Goal: Task Accomplishment & Management: Complete application form

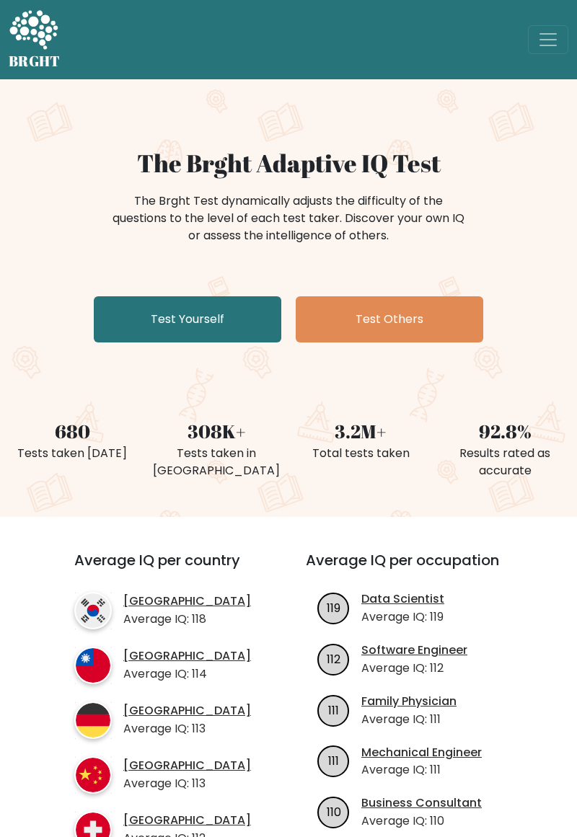
click at [145, 329] on link "Test Yourself" at bounding box center [188, 319] width 188 height 46
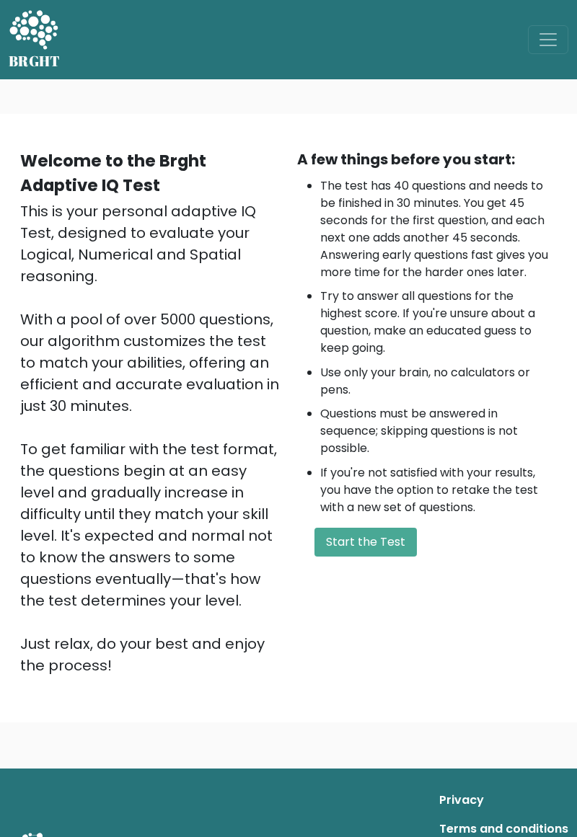
click at [357, 546] on button "Start the Test" at bounding box center [365, 542] width 102 height 29
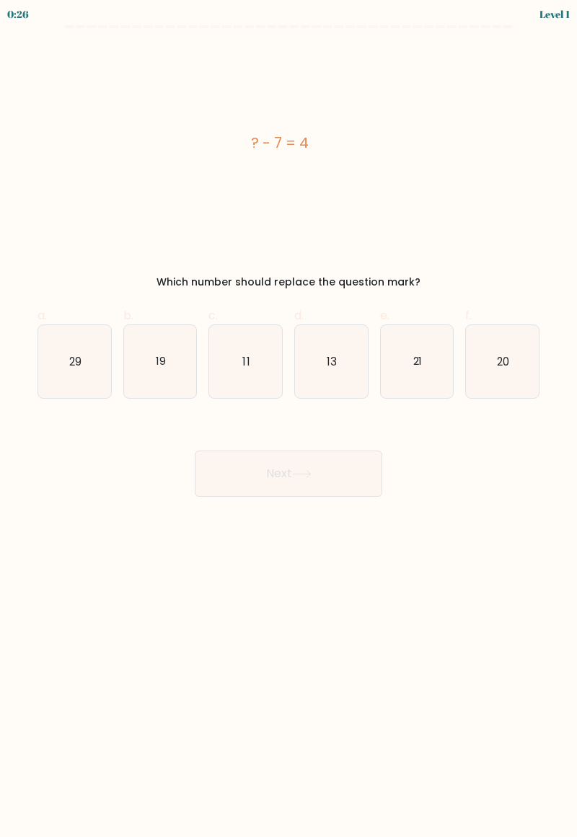
click at [226, 363] on icon "11" at bounding box center [245, 361] width 73 height 73
click at [289, 419] on input "c. 11" at bounding box center [289, 423] width 1 height 9
radio input "true"
click at [287, 465] on button "Next" at bounding box center [289, 474] width 188 height 46
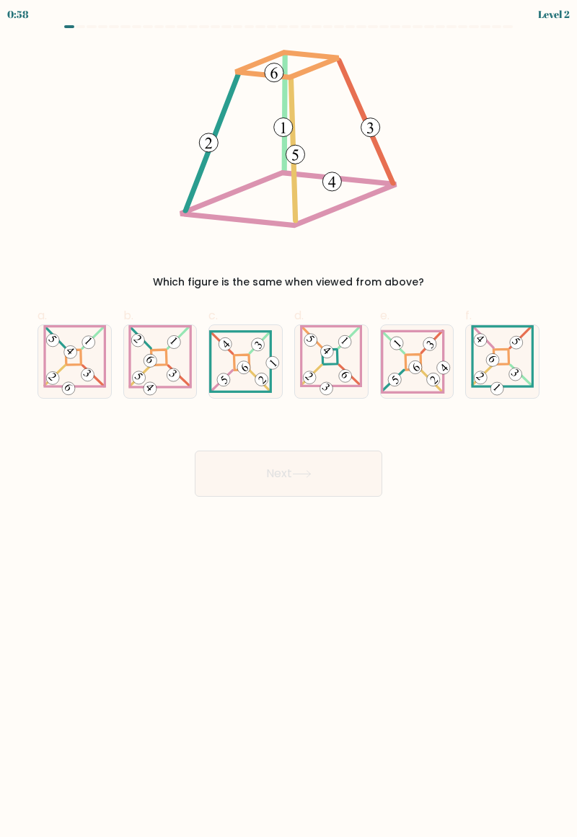
click at [411, 388] on icon at bounding box center [417, 362] width 73 height 65
click at [289, 419] on input "e." at bounding box center [289, 423] width 1 height 9
radio input "true"
click at [280, 476] on button "Next" at bounding box center [289, 474] width 188 height 46
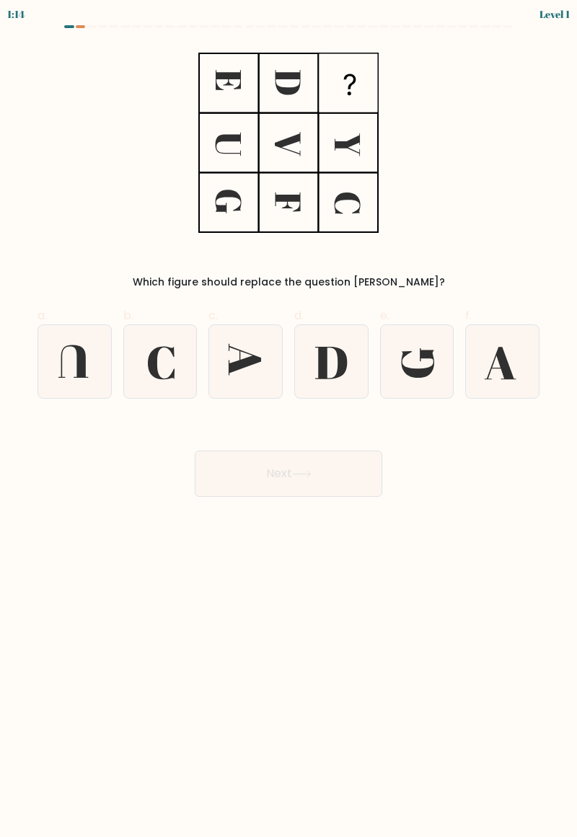
scroll to position [3, 0]
click at [242, 369] on icon at bounding box center [245, 361] width 73 height 73
click at [289, 419] on input "c." at bounding box center [289, 423] width 1 height 9
radio input "true"
click at [283, 473] on button "Next" at bounding box center [289, 474] width 188 height 46
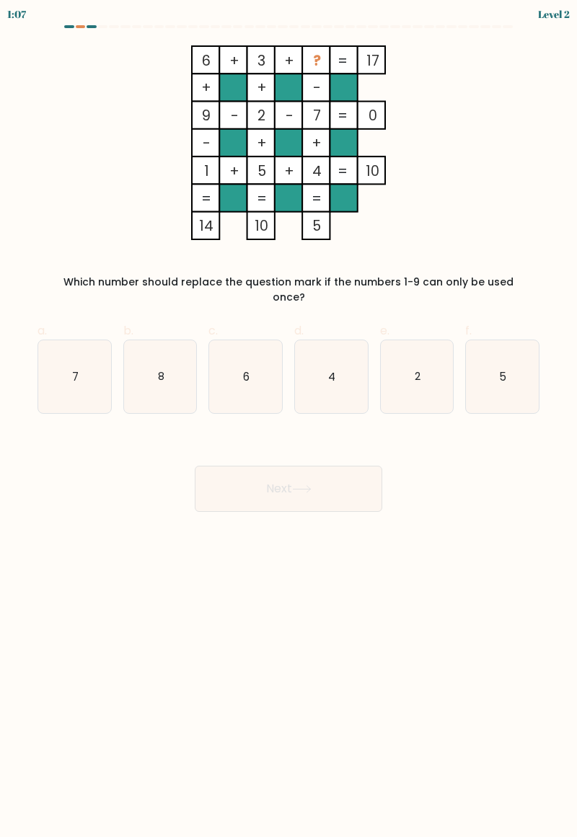
scroll to position [0, 0]
click at [147, 364] on icon "8" at bounding box center [160, 376] width 73 height 73
click at [289, 419] on input "b. 8" at bounding box center [289, 423] width 1 height 9
radio input "true"
click at [249, 475] on button "Next" at bounding box center [289, 489] width 188 height 46
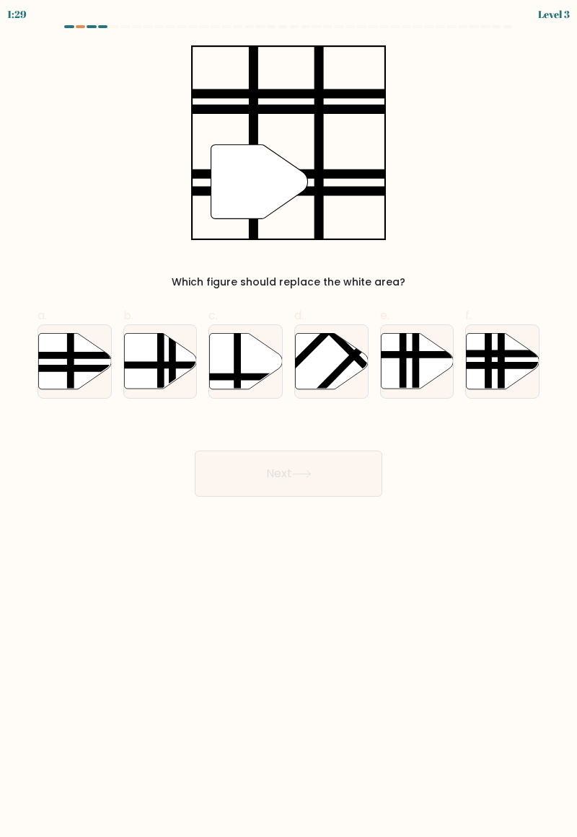
click at [71, 384] on line at bounding box center [71, 332] width 0 height 146
click at [289, 419] on input "a." at bounding box center [289, 423] width 1 height 9
radio input "true"
click at [241, 475] on button "Next" at bounding box center [289, 474] width 188 height 46
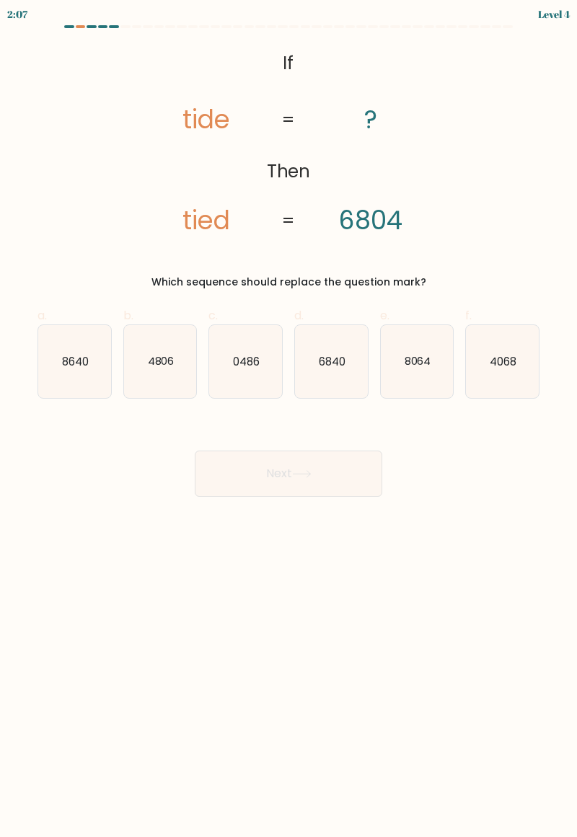
click at [94, 30] on div at bounding box center [288, 29] width 519 height 9
click at [317, 371] on icon "6840" at bounding box center [331, 361] width 73 height 73
click at [289, 419] on input "d. 6840" at bounding box center [289, 423] width 1 height 9
radio input "true"
click at [241, 485] on button "Next" at bounding box center [289, 474] width 188 height 46
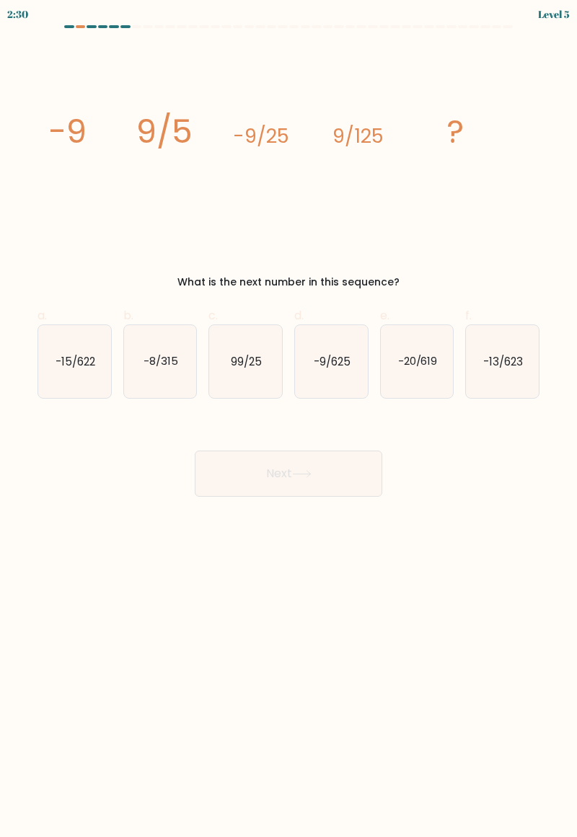
click at [332, 371] on icon "-9/625" at bounding box center [331, 361] width 73 height 73
click at [289, 419] on input "d. -9/625" at bounding box center [289, 423] width 1 height 9
radio input "true"
click at [296, 462] on button "Next" at bounding box center [289, 474] width 188 height 46
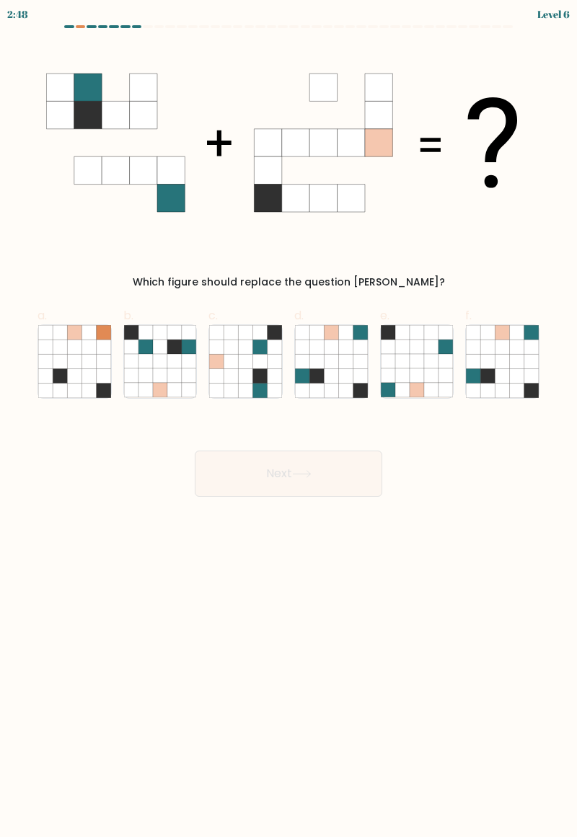
scroll to position [10, 0]
click at [193, 369] on icon at bounding box center [189, 376] width 14 height 14
click at [289, 419] on input "b." at bounding box center [289, 423] width 1 height 9
radio input "true"
click at [224, 456] on button "Next" at bounding box center [289, 474] width 188 height 46
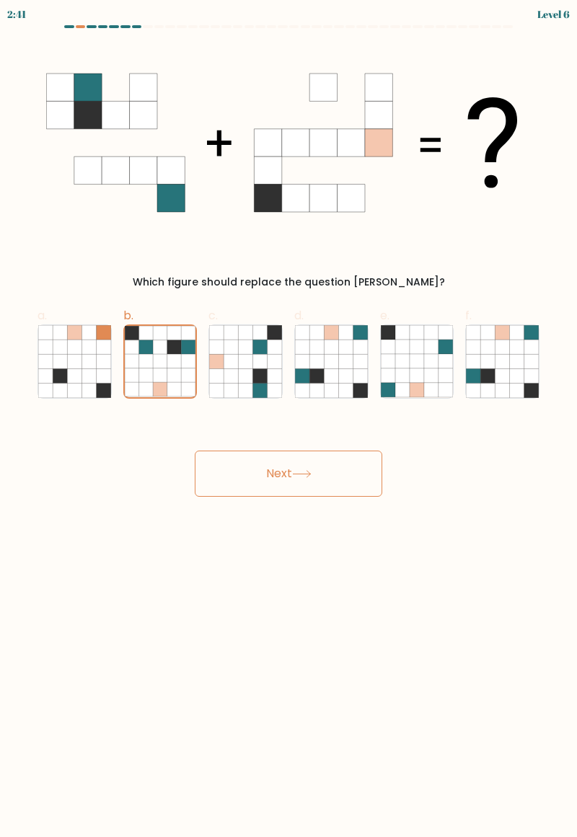
click at [250, 462] on button "Next" at bounding box center [289, 474] width 188 height 46
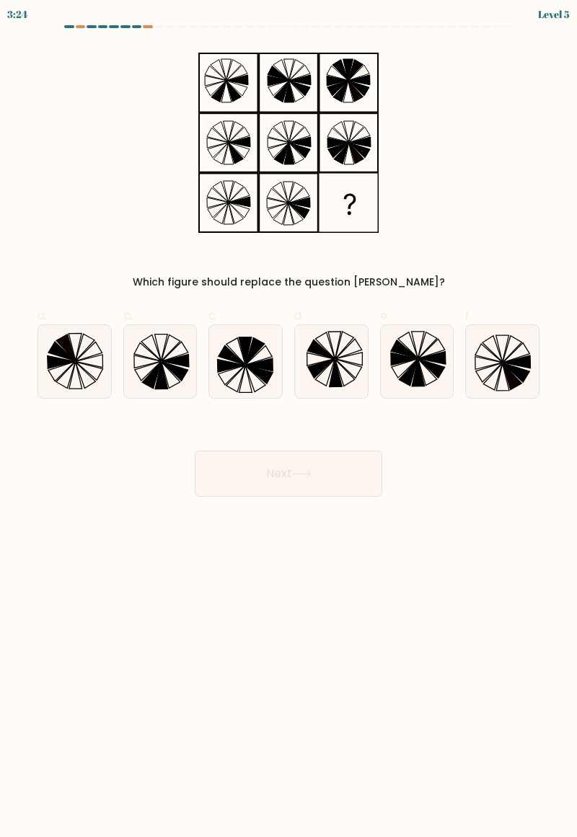
scroll to position [0, 0]
click at [480, 360] on icon at bounding box center [502, 361] width 73 height 73
click at [289, 419] on input "f." at bounding box center [289, 423] width 1 height 9
radio input "true"
click at [273, 471] on button "Next" at bounding box center [289, 474] width 188 height 46
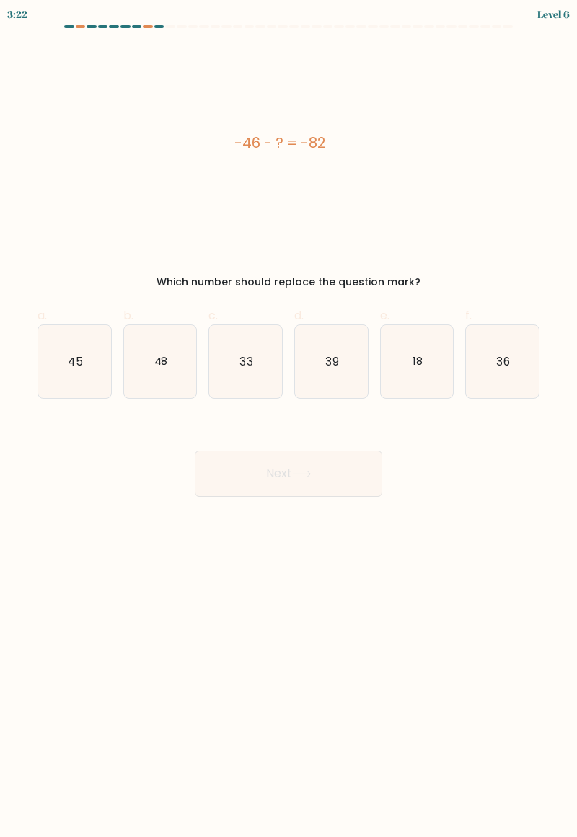
click at [501, 373] on icon "36" at bounding box center [502, 361] width 73 height 73
click at [289, 419] on input "f. 36" at bounding box center [289, 423] width 1 height 9
radio input "true"
click at [306, 472] on icon at bounding box center [301, 474] width 19 height 8
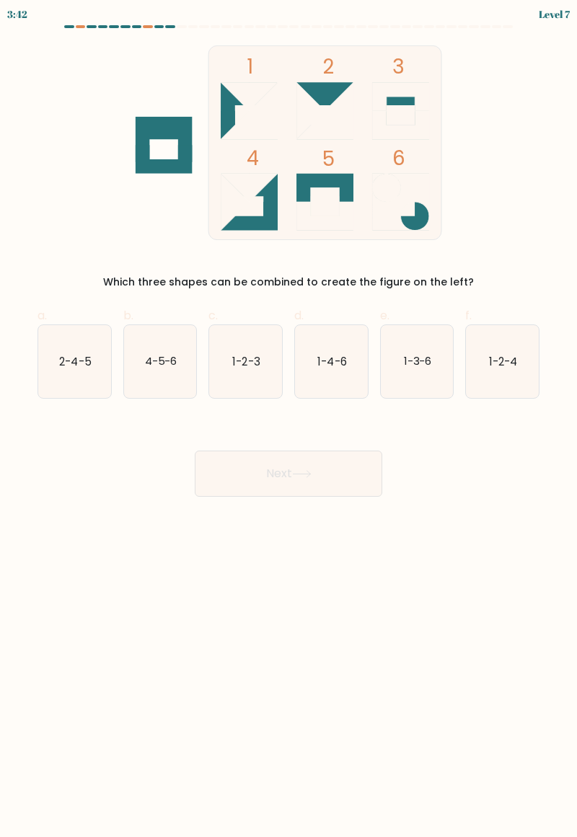
click at [491, 335] on icon "1-2-4" at bounding box center [502, 361] width 73 height 73
click at [289, 419] on input "f. 1-2-4" at bounding box center [289, 423] width 1 height 9
radio input "true"
click at [291, 475] on button "Next" at bounding box center [289, 474] width 188 height 46
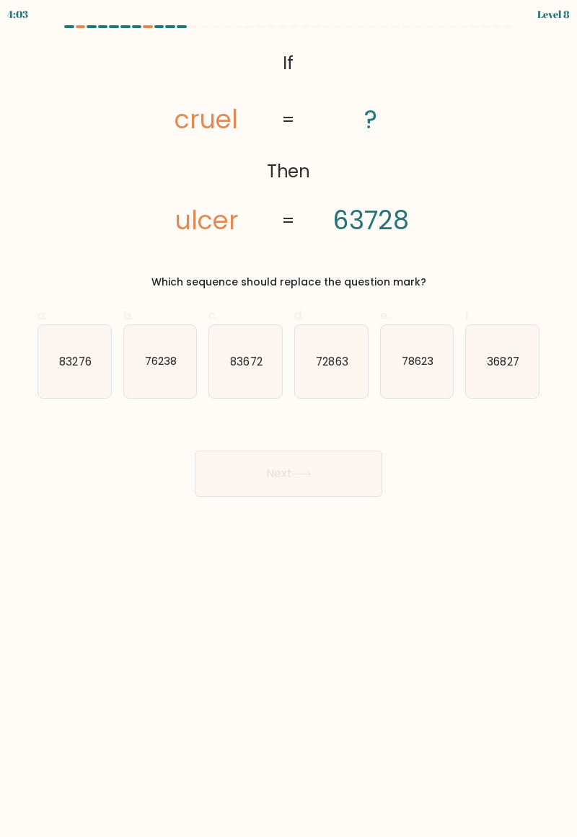
click at [521, 366] on icon "36827" at bounding box center [502, 361] width 73 height 73
click at [289, 419] on input "f. 36827" at bounding box center [289, 423] width 1 height 9
radio input "true"
click at [312, 472] on icon at bounding box center [301, 474] width 19 height 8
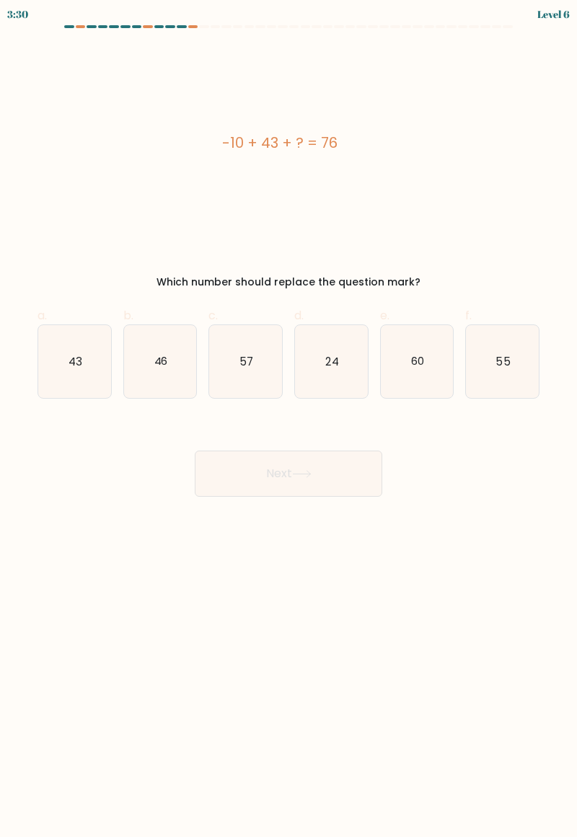
click at [53, 374] on icon "43" at bounding box center [74, 361] width 73 height 73
click at [289, 419] on input "a. 43" at bounding box center [289, 423] width 1 height 9
radio input "true"
click at [339, 472] on button "Next" at bounding box center [289, 474] width 188 height 46
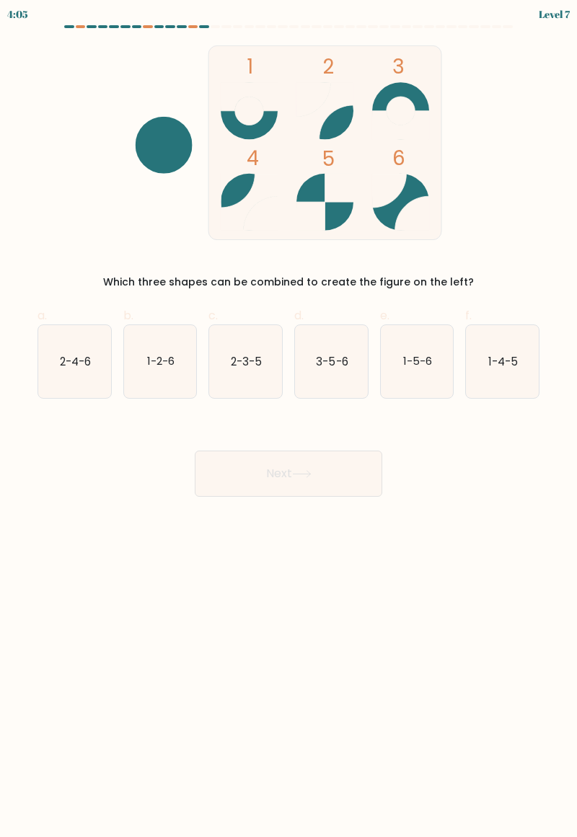
click at [49, 377] on icon "2-4-6" at bounding box center [74, 361] width 73 height 73
click at [289, 419] on input "a. 2-4-6" at bounding box center [289, 423] width 1 height 9
radio input "true"
click at [364, 480] on button "Next" at bounding box center [289, 474] width 188 height 46
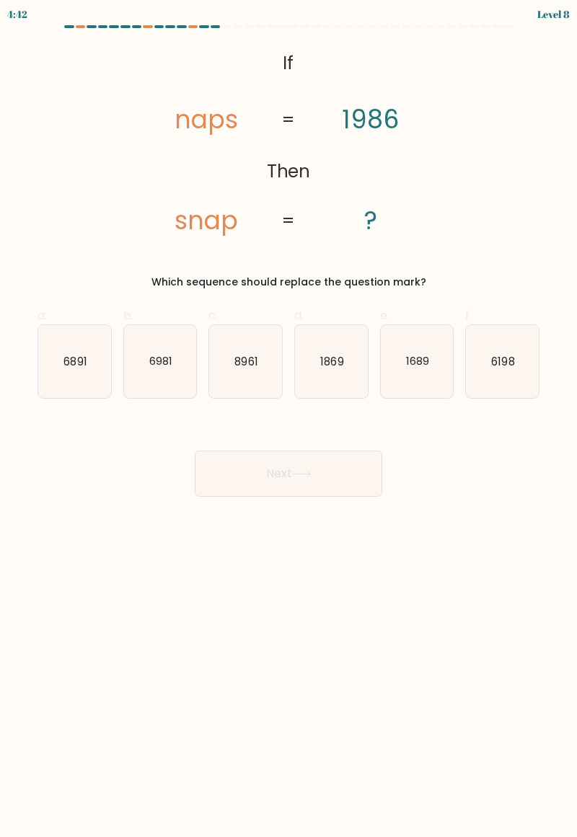
click at [503, 361] on text "6198" at bounding box center [503, 360] width 23 height 15
click at [289, 419] on input "f. 6198" at bounding box center [289, 423] width 1 height 9
radio input "true"
click at [363, 472] on button "Next" at bounding box center [289, 474] width 188 height 46
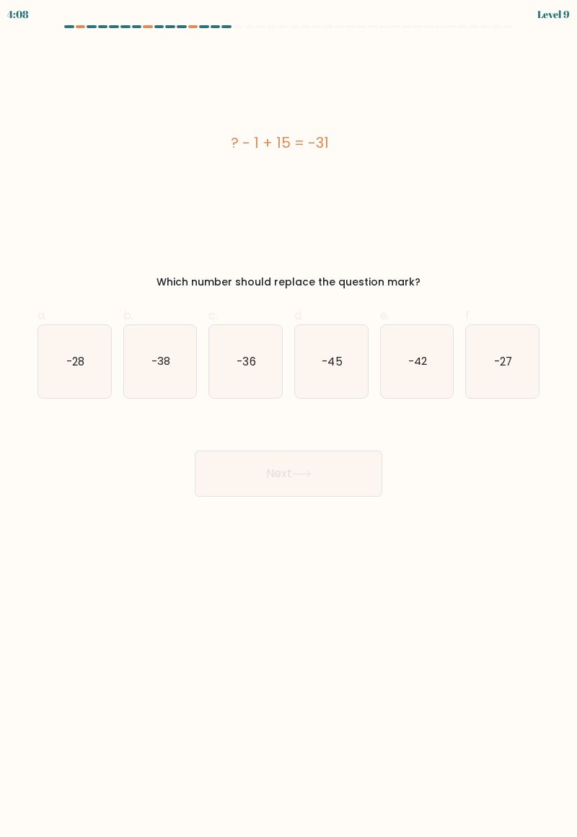
click at [346, 365] on icon "-45" at bounding box center [331, 361] width 73 height 73
click at [289, 419] on input "d. -45" at bounding box center [289, 423] width 1 height 9
radio input "true"
click at [346, 478] on button "Next" at bounding box center [289, 474] width 188 height 46
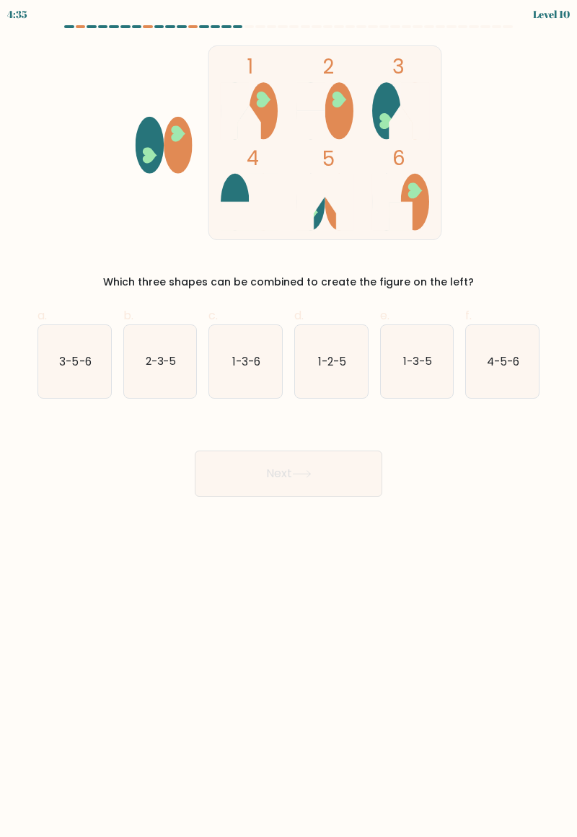
click at [69, 364] on text "3-5-6" at bounding box center [75, 360] width 32 height 15
click at [289, 419] on input "a. 3-5-6" at bounding box center [289, 423] width 1 height 9
radio input "true"
click at [351, 473] on button "Next" at bounding box center [289, 474] width 188 height 46
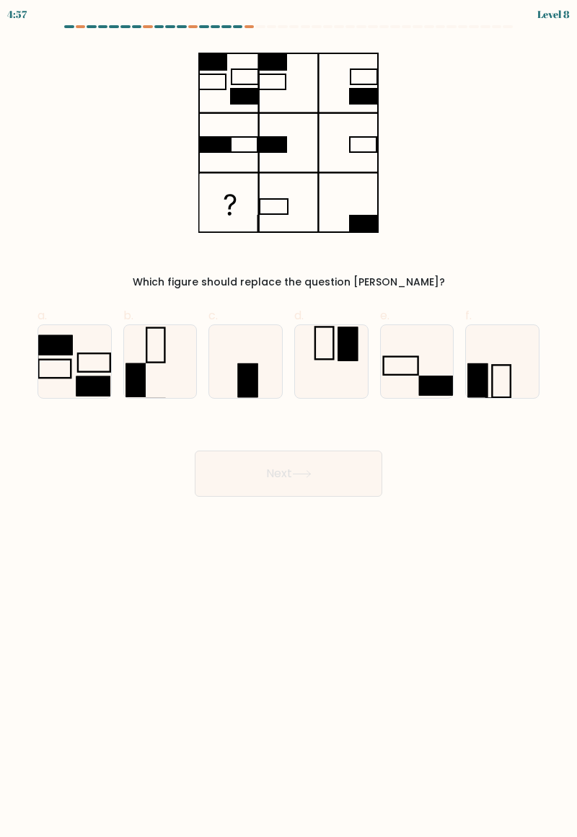
click at [452, 369] on icon at bounding box center [417, 361] width 73 height 73
click at [289, 419] on input "e." at bounding box center [289, 423] width 1 height 9
radio input "true"
click at [345, 469] on button "Next" at bounding box center [289, 474] width 188 height 46
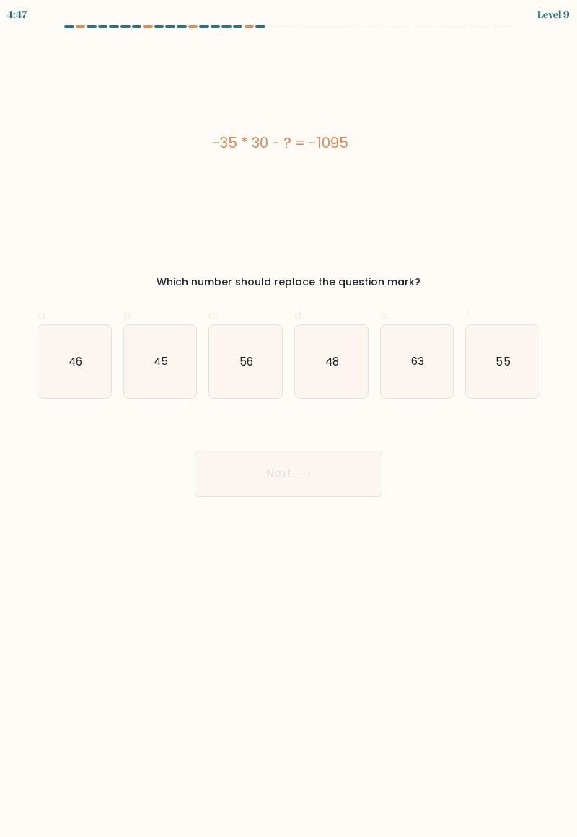
click at [238, 357] on icon "56" at bounding box center [245, 361] width 73 height 73
click at [289, 419] on input "c. 56" at bounding box center [289, 423] width 1 height 9
radio input "true"
click at [257, 481] on button "Next" at bounding box center [289, 474] width 188 height 46
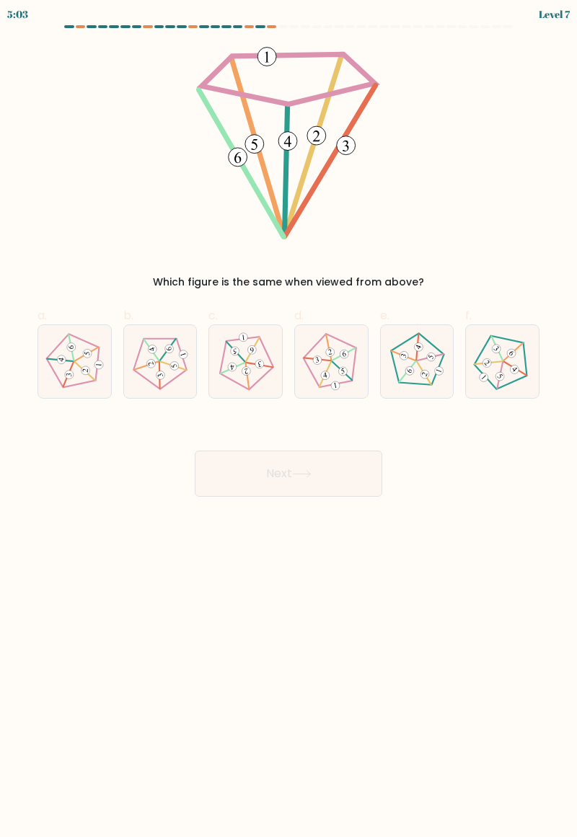
click at [48, 382] on icon at bounding box center [74, 362] width 58 height 58
click at [289, 419] on input "a." at bounding box center [289, 423] width 1 height 9
radio input "true"
click at [370, 464] on button "Next" at bounding box center [289, 474] width 188 height 46
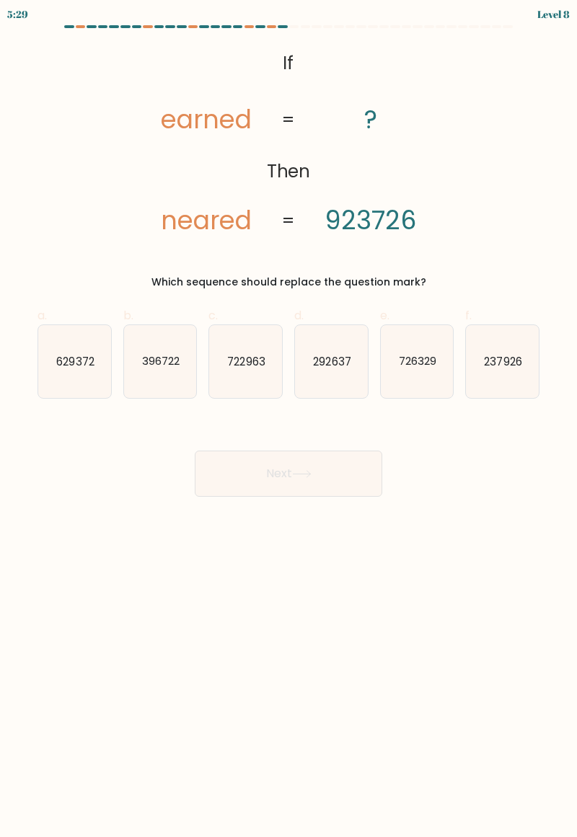
click at [499, 348] on icon "237926" at bounding box center [502, 361] width 73 height 73
click at [289, 419] on input "f. 237926" at bounding box center [289, 423] width 1 height 9
radio input "true"
click at [276, 462] on button "Next" at bounding box center [289, 474] width 188 height 46
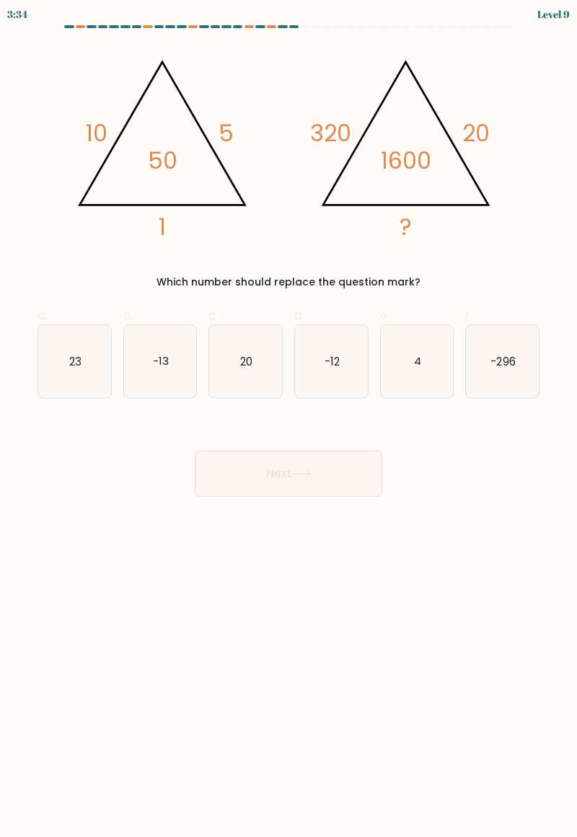
click at [418, 350] on icon "4" at bounding box center [417, 361] width 73 height 73
click at [289, 419] on input "e. 4" at bounding box center [289, 423] width 1 height 9
radio input "true"
click at [345, 463] on button "Next" at bounding box center [289, 474] width 188 height 46
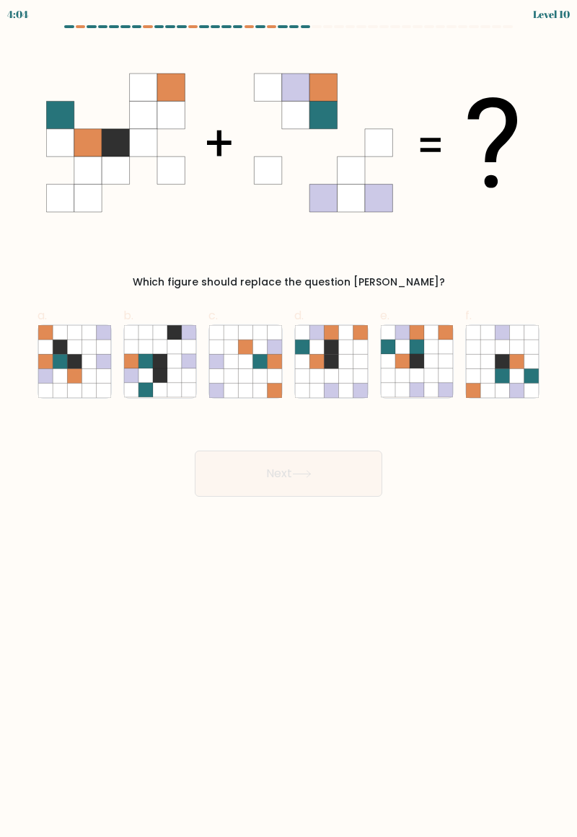
click at [419, 374] on icon at bounding box center [417, 376] width 14 height 14
click at [289, 419] on input "e." at bounding box center [289, 423] width 1 height 9
radio input "true"
click at [348, 464] on button "Next" at bounding box center [289, 474] width 188 height 46
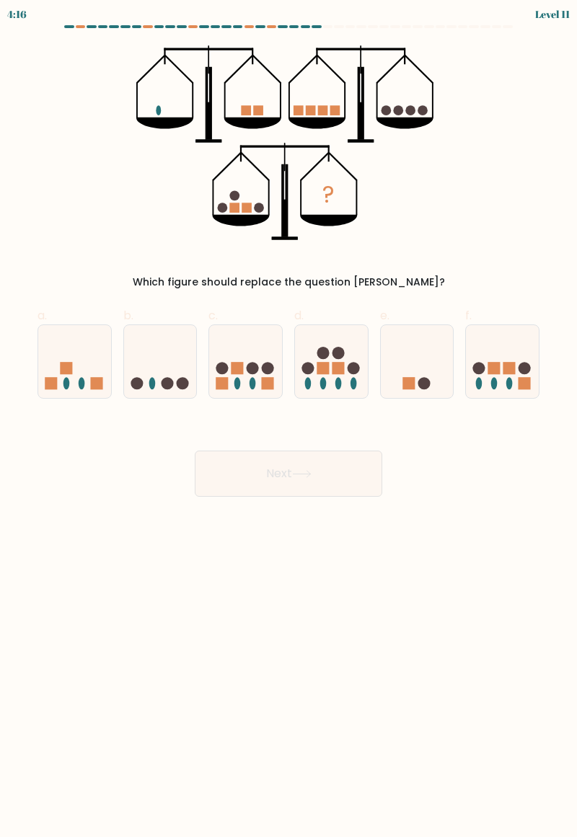
click at [162, 381] on circle at bounding box center [167, 383] width 12 height 12
click at [289, 419] on input "b." at bounding box center [289, 423] width 1 height 9
radio input "true"
click at [229, 482] on button "Next" at bounding box center [289, 474] width 188 height 46
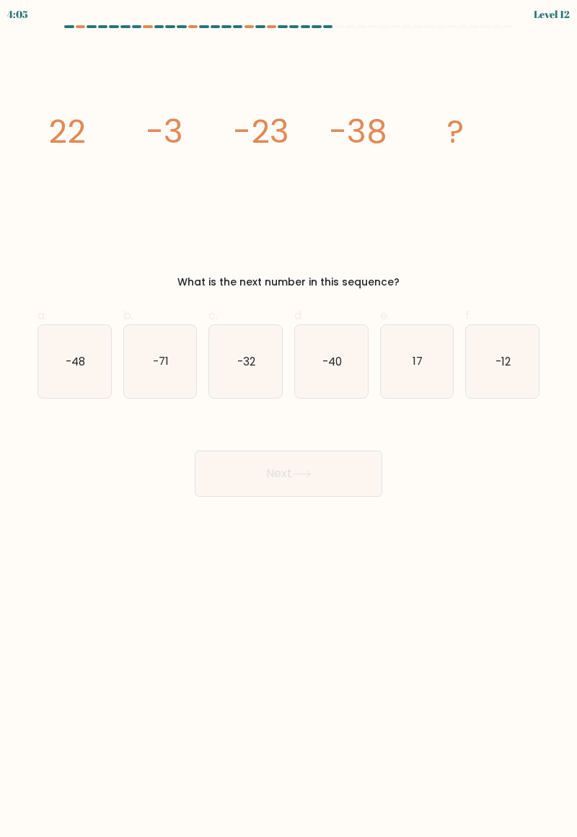
click at [360, 354] on icon "-40" at bounding box center [331, 361] width 73 height 73
click at [289, 419] on input "d. -40" at bounding box center [289, 423] width 1 height 9
radio input "true"
click at [363, 475] on button "Next" at bounding box center [289, 474] width 188 height 46
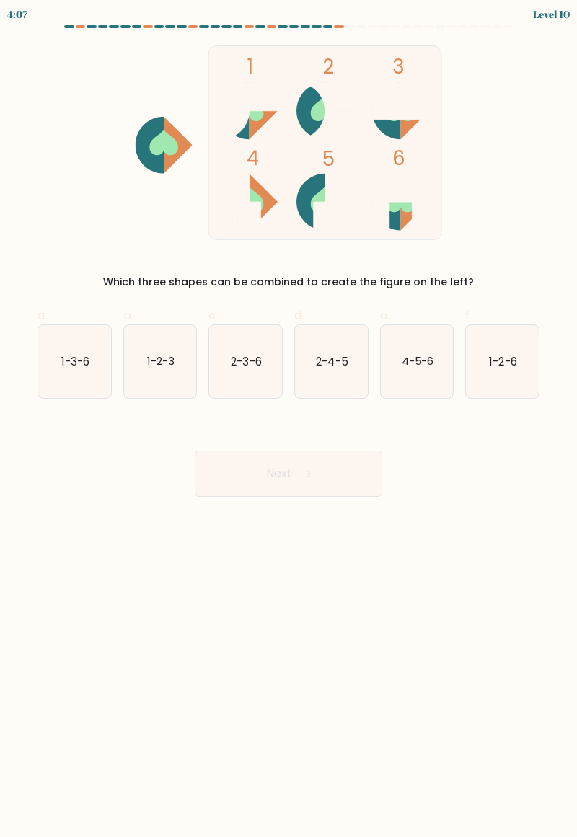
click at [432, 359] on text "4-5-6" at bounding box center [417, 360] width 32 height 15
click at [289, 419] on input "e. 4-5-6" at bounding box center [289, 423] width 1 height 9
radio input "true"
click at [229, 493] on button "Next" at bounding box center [289, 474] width 188 height 46
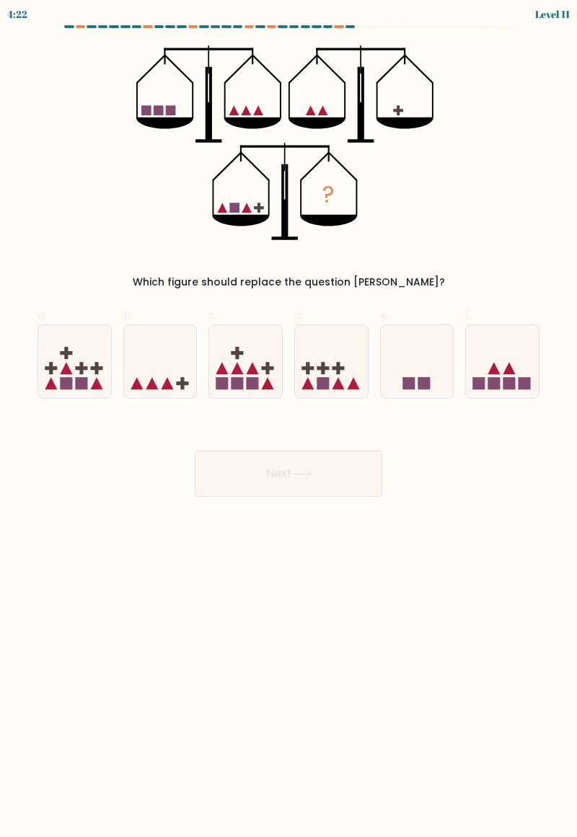
click at [153, 373] on icon at bounding box center [160, 362] width 73 height 60
click at [289, 419] on input "b." at bounding box center [289, 423] width 1 height 9
radio input "true"
click at [227, 486] on button "Next" at bounding box center [289, 474] width 188 height 46
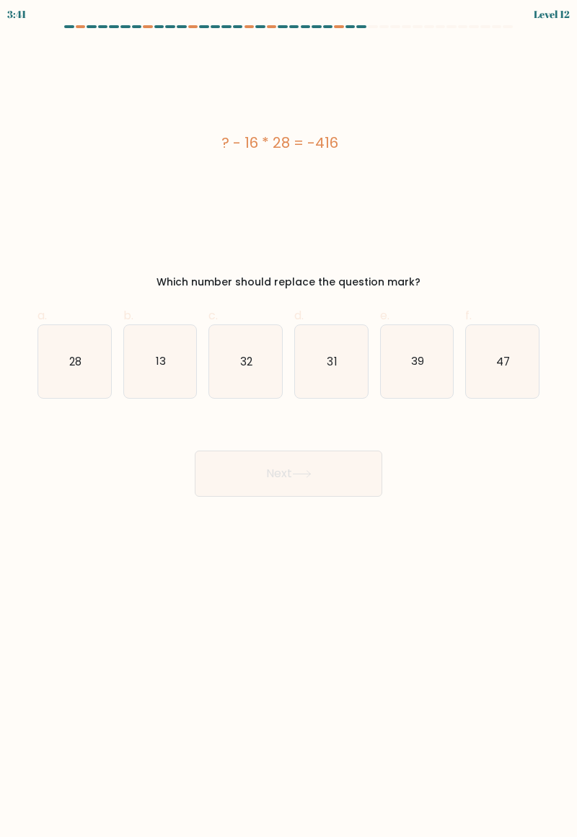
click at [239, 377] on icon "32" at bounding box center [245, 361] width 73 height 73
click at [289, 419] on input "c. 32" at bounding box center [289, 423] width 1 height 9
radio input "true"
click at [348, 474] on button "Next" at bounding box center [289, 474] width 188 height 46
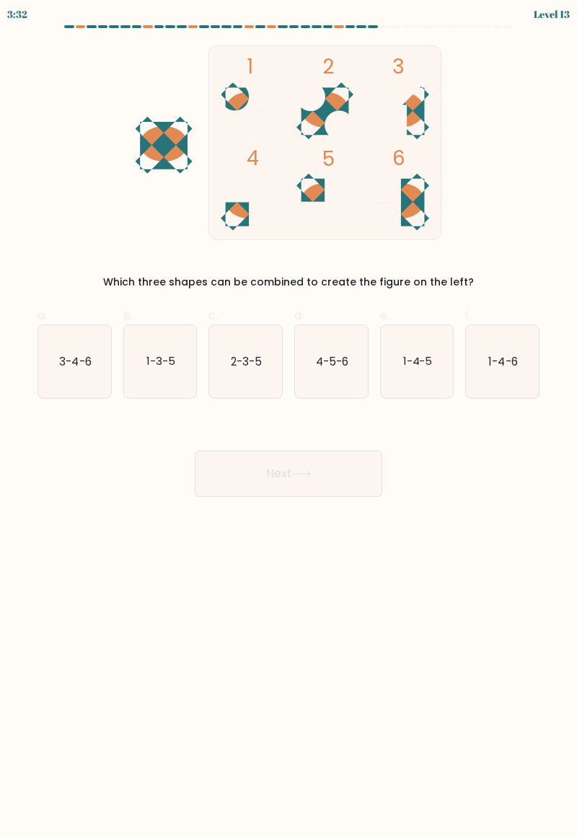
click at [338, 353] on icon "4-5-6" at bounding box center [331, 361] width 73 height 73
click at [289, 419] on input "d. 4-5-6" at bounding box center [289, 423] width 1 height 9
radio input "true"
click at [337, 482] on button "Next" at bounding box center [289, 474] width 188 height 46
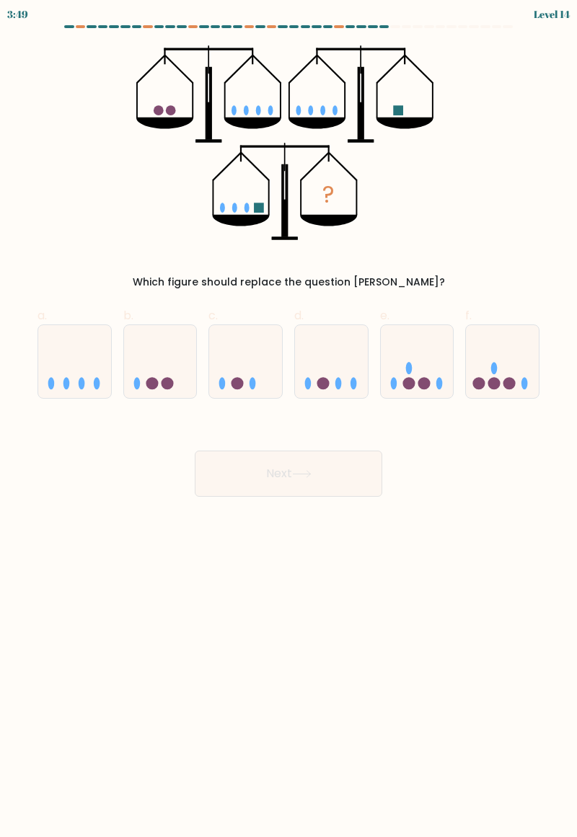
click at [497, 356] on icon at bounding box center [502, 362] width 73 height 60
click at [289, 419] on input "f." at bounding box center [289, 423] width 1 height 9
radio input "true"
click at [229, 472] on button "Next" at bounding box center [289, 474] width 188 height 46
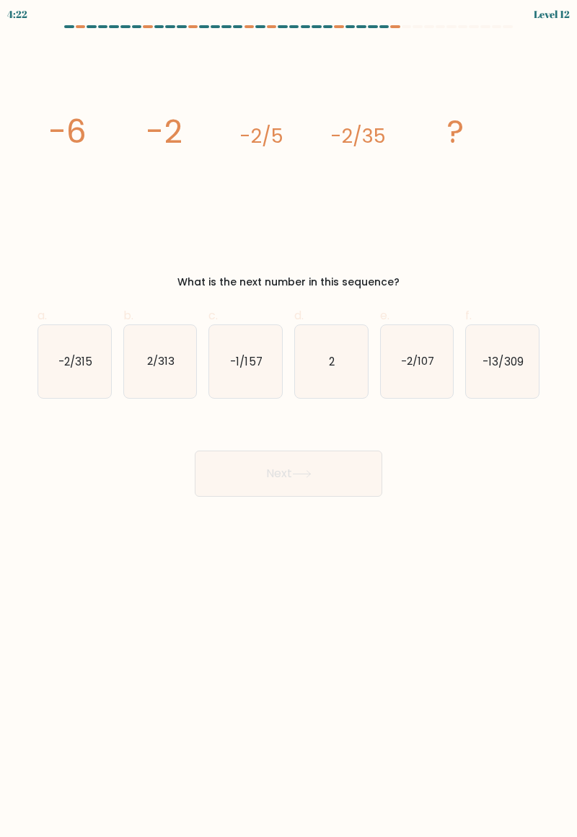
click at [70, 335] on icon "-2/315" at bounding box center [74, 361] width 73 height 73
click at [289, 419] on input "a. -2/315" at bounding box center [289, 423] width 1 height 9
radio input "true"
click at [239, 480] on button "Next" at bounding box center [289, 474] width 188 height 46
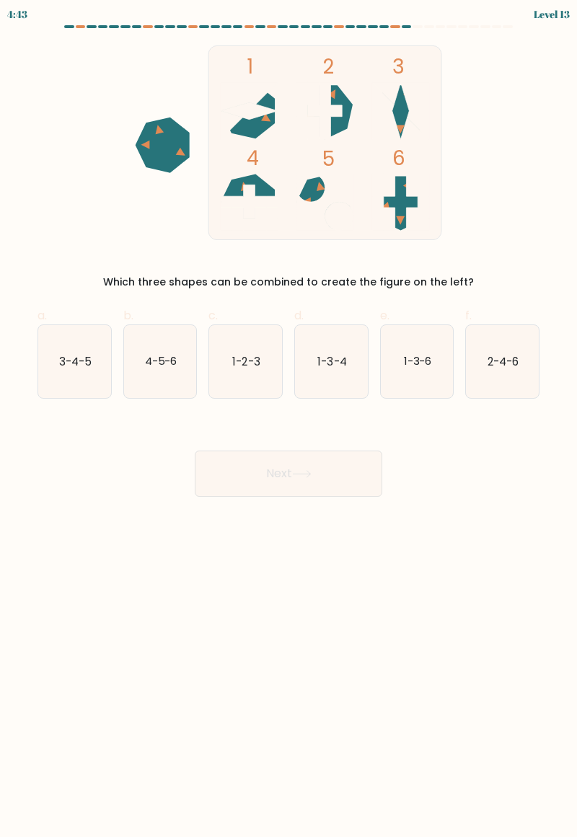
click at [499, 342] on icon "2-4-6" at bounding box center [502, 361] width 73 height 73
click at [289, 419] on input "f. 2-4-6" at bounding box center [289, 423] width 1 height 9
radio input "true"
click at [235, 480] on button "Next" at bounding box center [289, 474] width 188 height 46
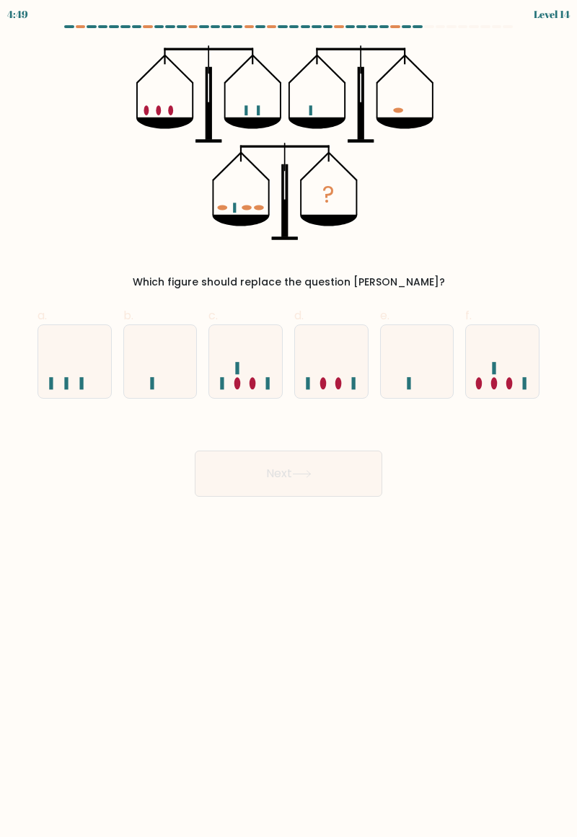
click at [234, 382] on icon at bounding box center [245, 362] width 73 height 60
click at [289, 419] on input "c." at bounding box center [289, 423] width 1 height 9
radio input "true"
click at [516, 348] on icon at bounding box center [502, 362] width 73 height 60
click at [289, 419] on input "f." at bounding box center [289, 423] width 1 height 9
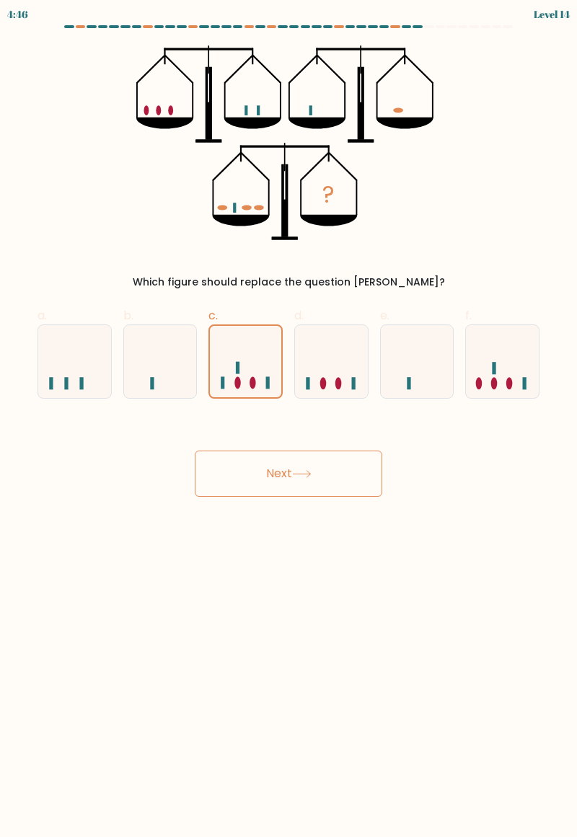
radio input "true"
click at [211, 483] on button "Next" at bounding box center [289, 474] width 188 height 46
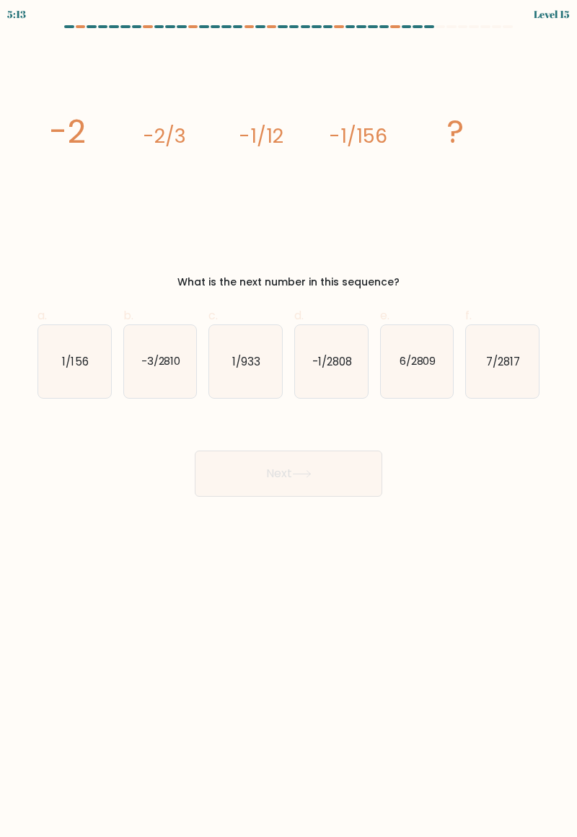
click at [353, 340] on icon "-1/2808" at bounding box center [331, 361] width 73 height 73
click at [289, 419] on input "d. -1/2808" at bounding box center [289, 423] width 1 height 9
radio input "true"
click at [221, 479] on button "Next" at bounding box center [289, 474] width 188 height 46
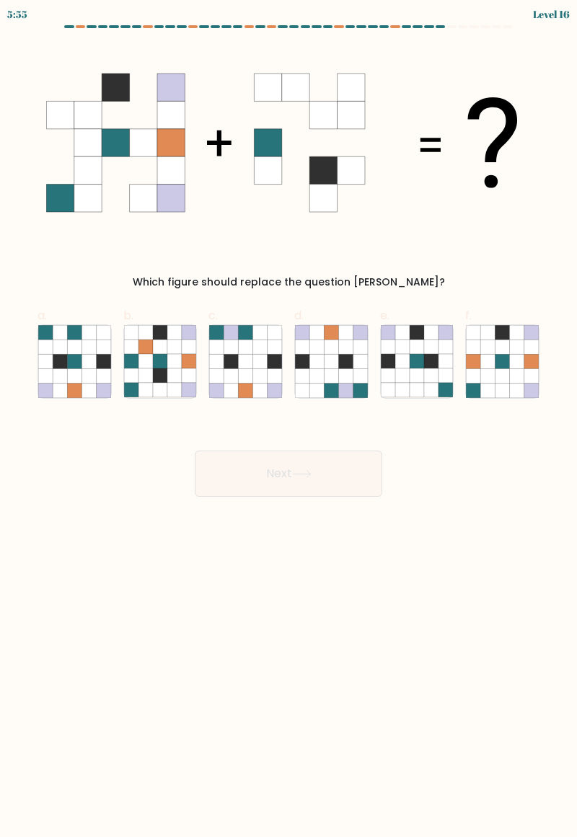
click at [366, 353] on icon at bounding box center [360, 347] width 14 height 14
click at [289, 419] on input "d." at bounding box center [289, 423] width 1 height 9
radio input "true"
click at [247, 492] on button "Next" at bounding box center [289, 474] width 188 height 46
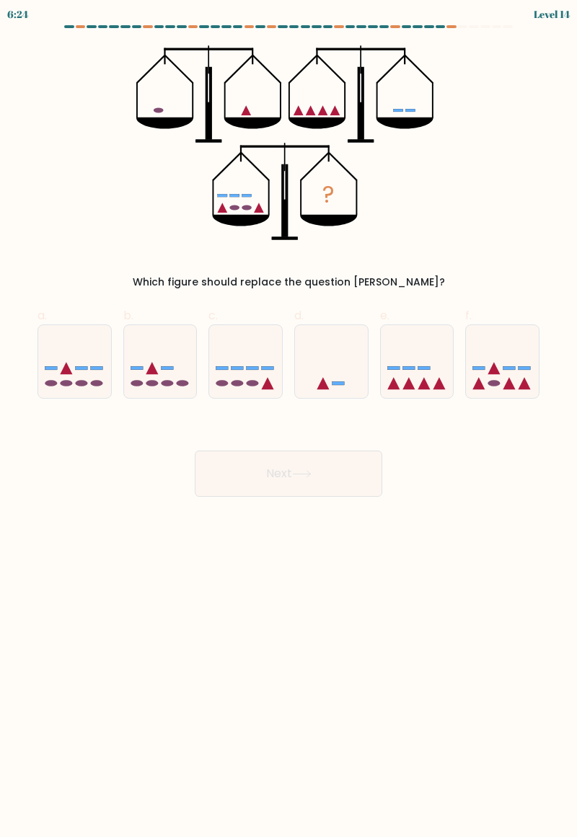
click at [434, 353] on icon at bounding box center [417, 362] width 73 height 60
click at [289, 419] on input "e." at bounding box center [289, 423] width 1 height 9
radio input "true"
click at [271, 487] on button "Next" at bounding box center [289, 474] width 188 height 46
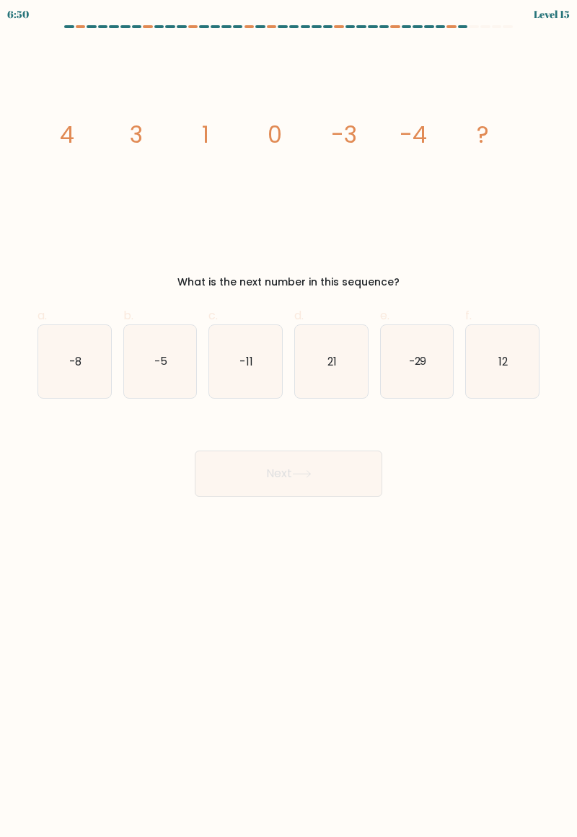
click at [151, 357] on icon "-5" at bounding box center [160, 361] width 73 height 73
click at [289, 419] on input "b. -5" at bounding box center [289, 423] width 1 height 9
radio input "true"
click at [280, 483] on button "Next" at bounding box center [289, 474] width 188 height 46
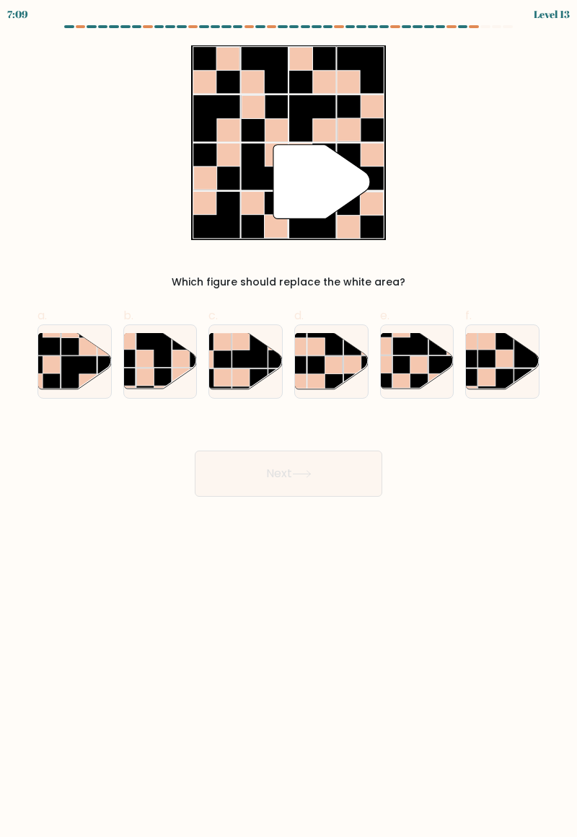
click at [157, 335] on rect at bounding box center [153, 350] width 35 height 35
click at [289, 419] on input "b." at bounding box center [289, 423] width 1 height 9
radio input "true"
click at [278, 467] on button "Next" at bounding box center [289, 474] width 188 height 46
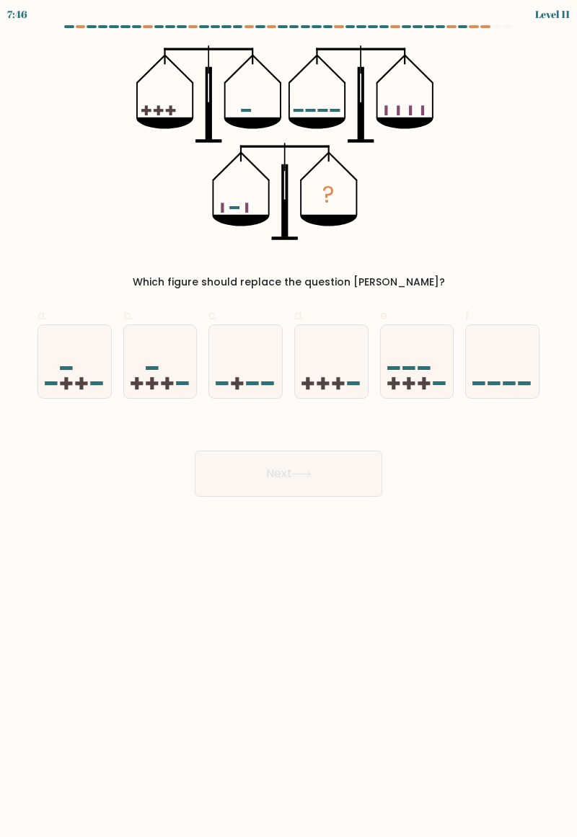
click at [417, 373] on icon at bounding box center [417, 362] width 73 height 60
click at [289, 419] on input "e." at bounding box center [289, 423] width 1 height 9
radio input "true"
click at [261, 463] on button "Next" at bounding box center [289, 474] width 188 height 46
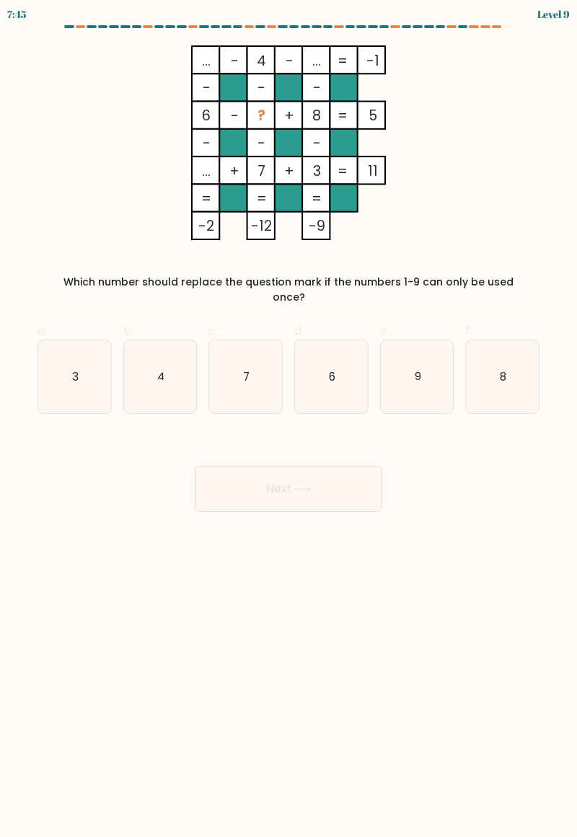
click at [163, 369] on text "4" at bounding box center [160, 376] width 7 height 15
click at [289, 419] on input "b. 4" at bounding box center [289, 423] width 1 height 9
radio input "true"
click at [352, 466] on button "Next" at bounding box center [289, 489] width 188 height 46
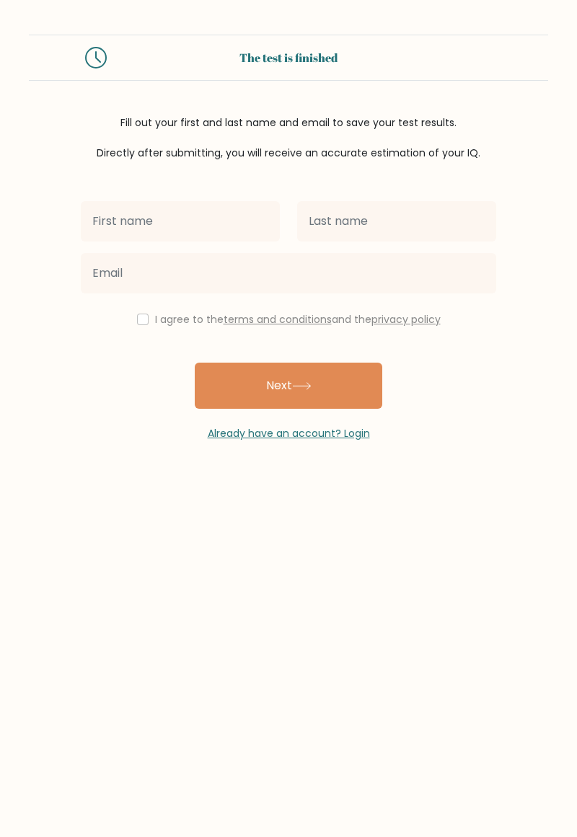
click at [98, 216] on input "text" at bounding box center [180, 221] width 199 height 40
type input "Millie"
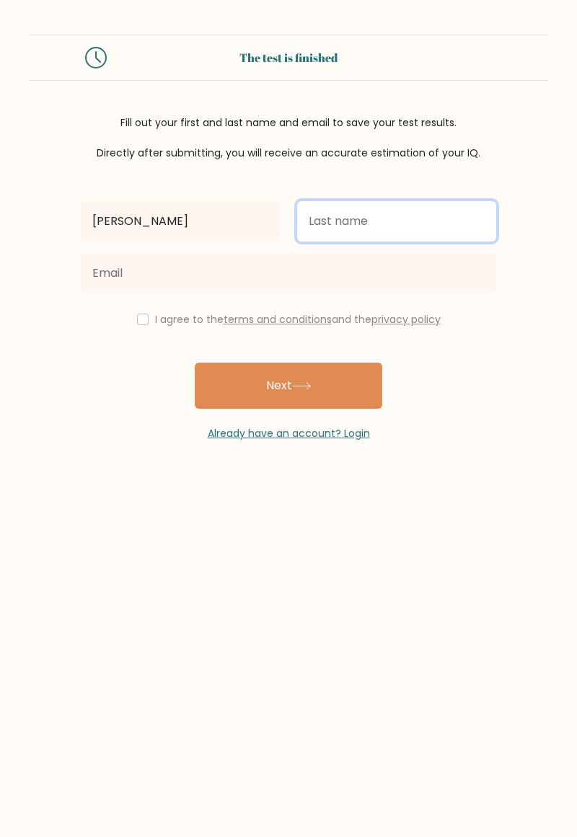
click at [459, 202] on input "text" at bounding box center [396, 221] width 199 height 40
type input "Millie"
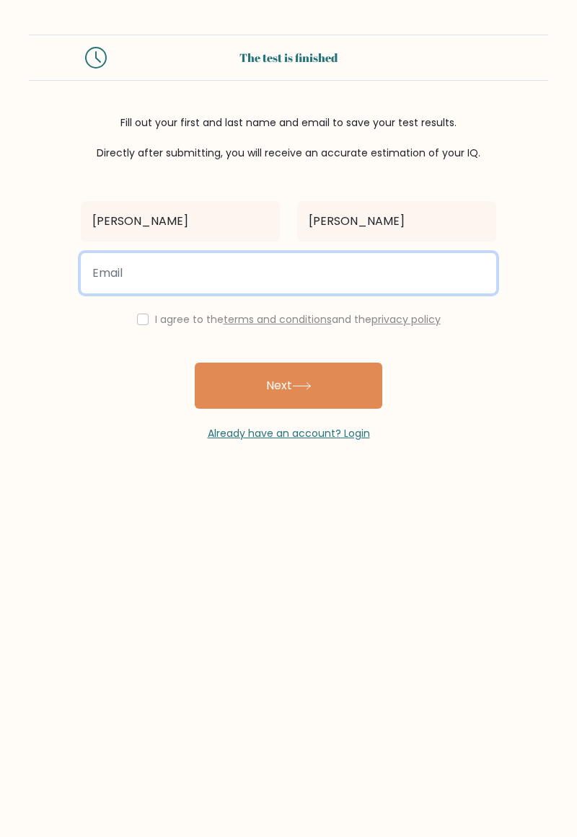
click at [449, 274] on input "email" at bounding box center [288, 273] width 415 height 40
type input "millie.15.10.5.10@gmail.com"
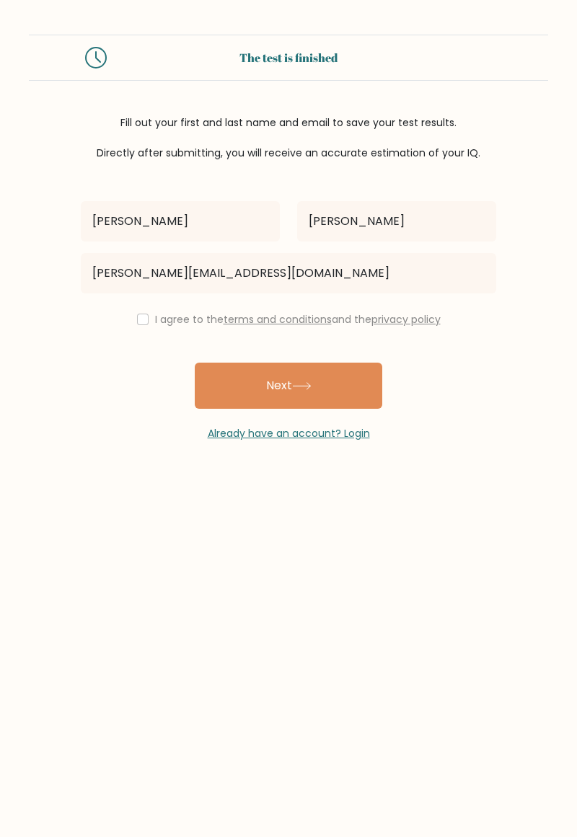
click at [123, 327] on div "I agree to the terms and conditions and the privacy policy" at bounding box center [288, 319] width 433 height 17
click at [138, 323] on input "checkbox" at bounding box center [143, 320] width 12 height 12
checkbox input "true"
click at [238, 379] on button "Next" at bounding box center [289, 386] width 188 height 46
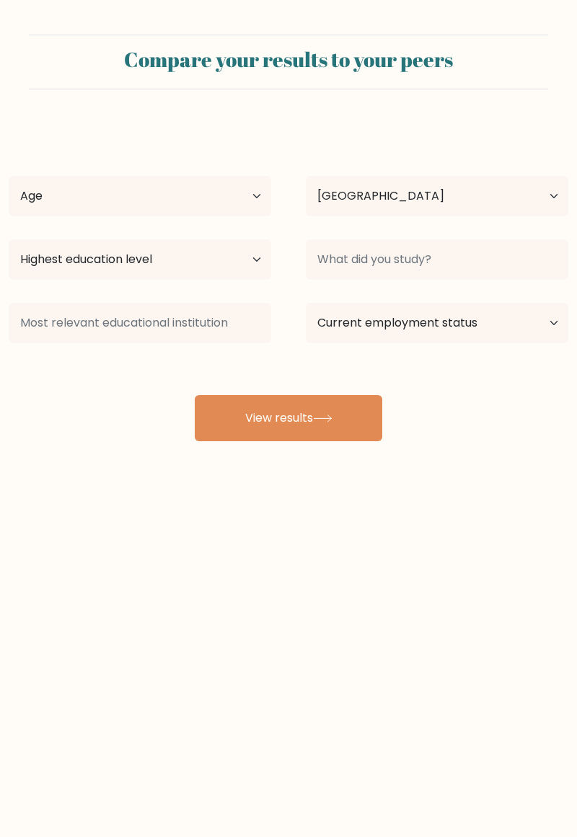
select select "IN"
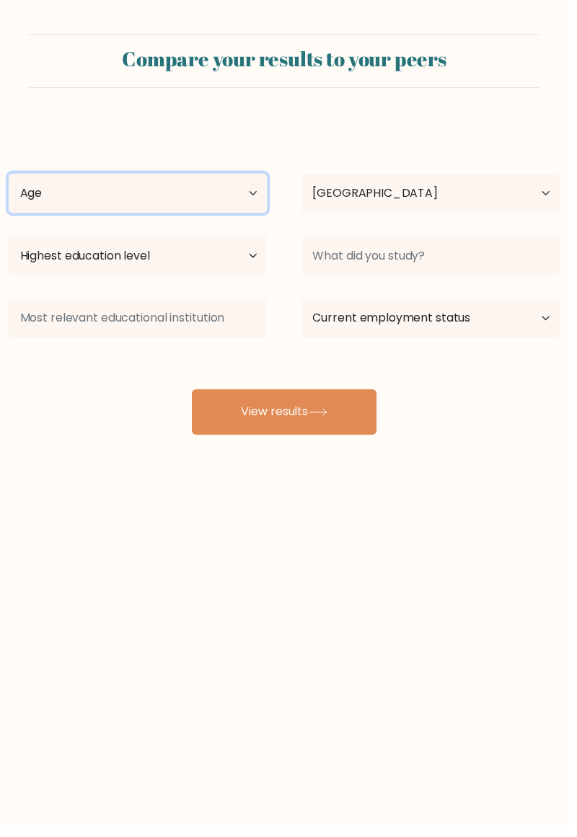
click at [50, 188] on select "Age Under 18 years old 18-24 years old 25-34 years old 35-44 years old 45-54 ye…" at bounding box center [140, 196] width 263 height 40
select select "min_18"
click at [9, 176] on select "Age Under 18 years old 18-24 years old 25-34 years old 35-44 years old 45-54 ye…" at bounding box center [140, 196] width 263 height 40
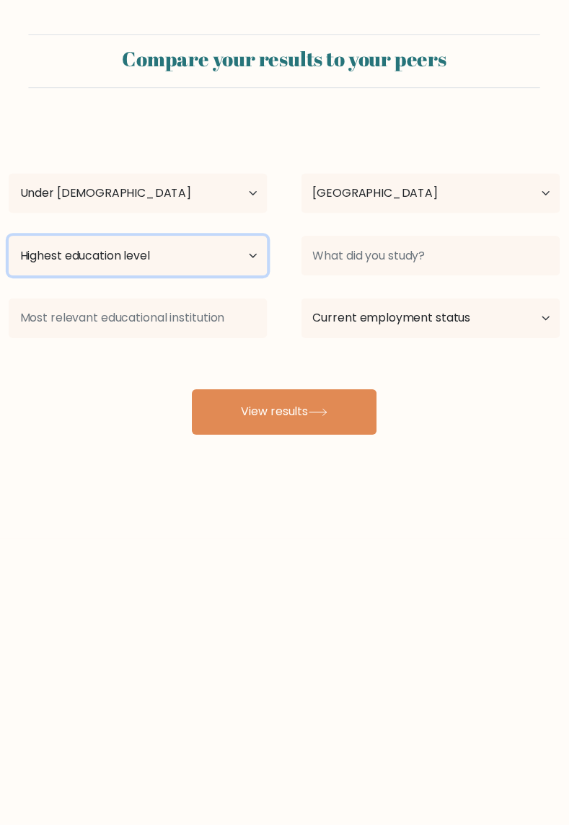
click at [58, 255] on select "Highest education level No schooling Primary Lower Secondary Upper Secondary Oc…" at bounding box center [140, 259] width 263 height 40
select select "upper_secondary"
click at [9, 239] on select "Highest education level No schooling Primary Lower Secondary Upper Secondary Oc…" at bounding box center [140, 259] width 263 height 40
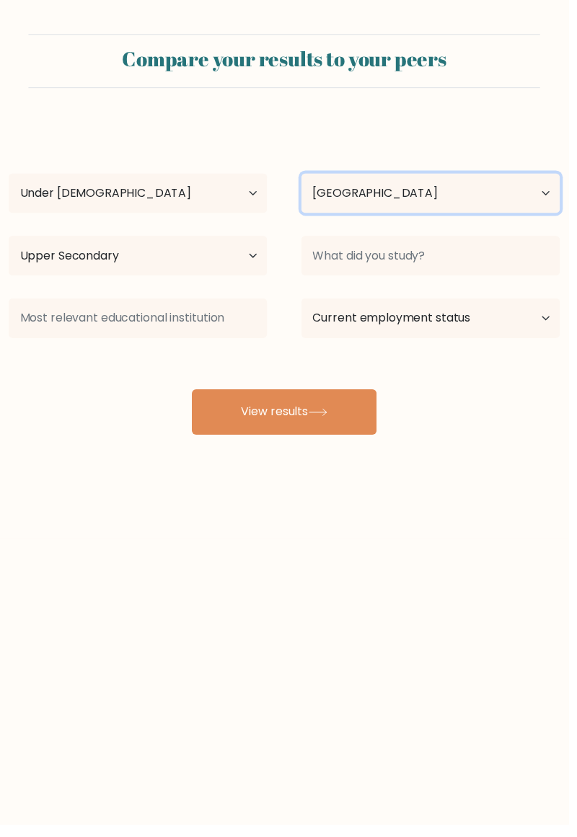
click at [507, 200] on select "Country Afghanistan Albania Algeria American Samoa Andorra Angola Anguilla Anta…" at bounding box center [437, 196] width 263 height 40
click at [306, 176] on select "Country Afghanistan Albania Algeria American Samoa Andorra Angola Anguilla Anta…" at bounding box center [437, 196] width 263 height 40
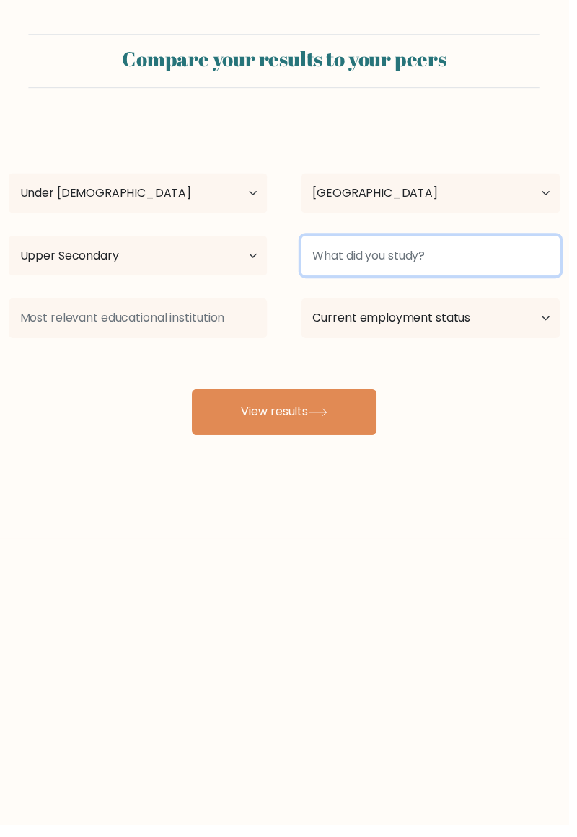
click at [480, 252] on input at bounding box center [437, 259] width 263 height 40
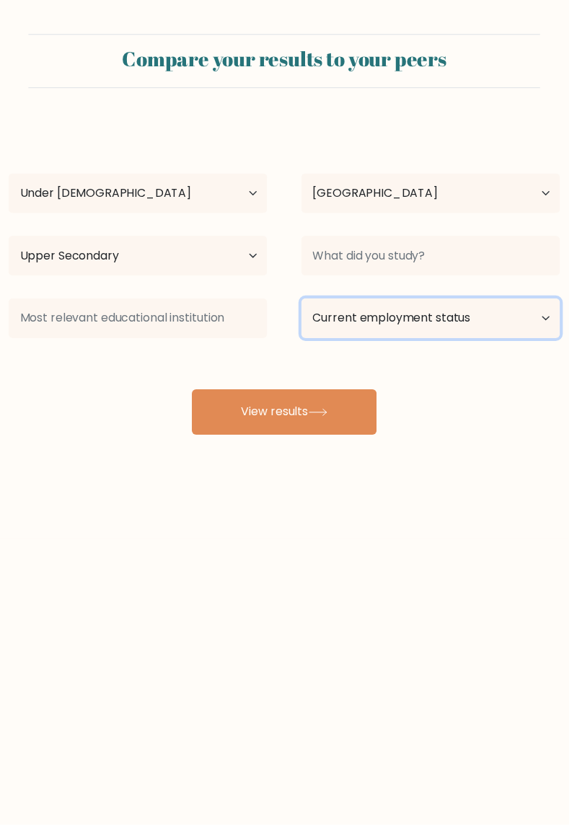
click at [463, 303] on select "Current employment status Employed Student Retired Other / prefer not to answer" at bounding box center [437, 323] width 263 height 40
select select "student"
click at [306, 303] on select "Current employment status Employed Student Retired Other / prefer not to answer" at bounding box center [437, 323] width 263 height 40
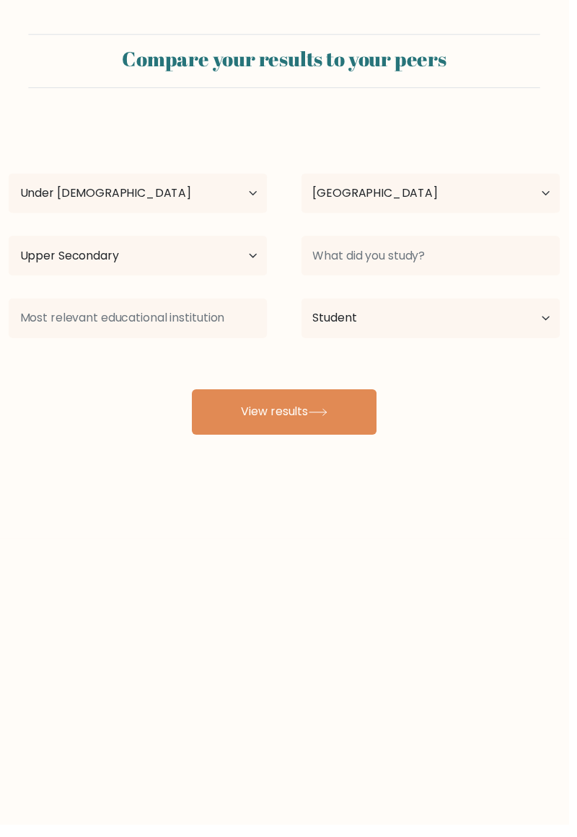
click at [237, 423] on button "View results" at bounding box center [289, 418] width 188 height 46
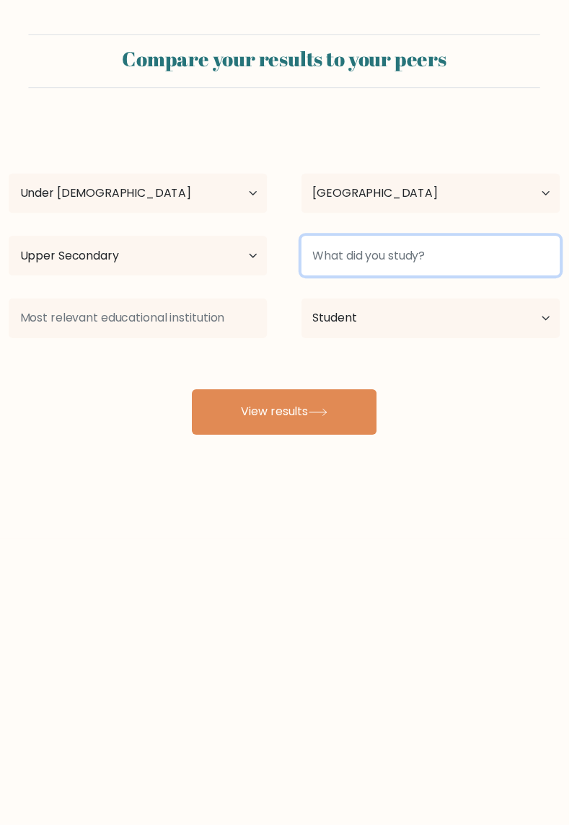
click at [469, 255] on input at bounding box center [437, 259] width 263 height 40
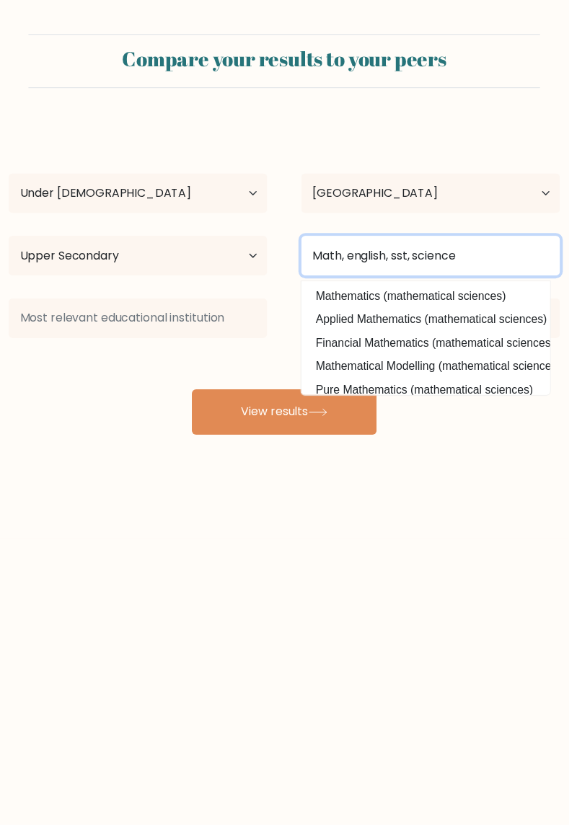
type input "Math, english, sst, science"
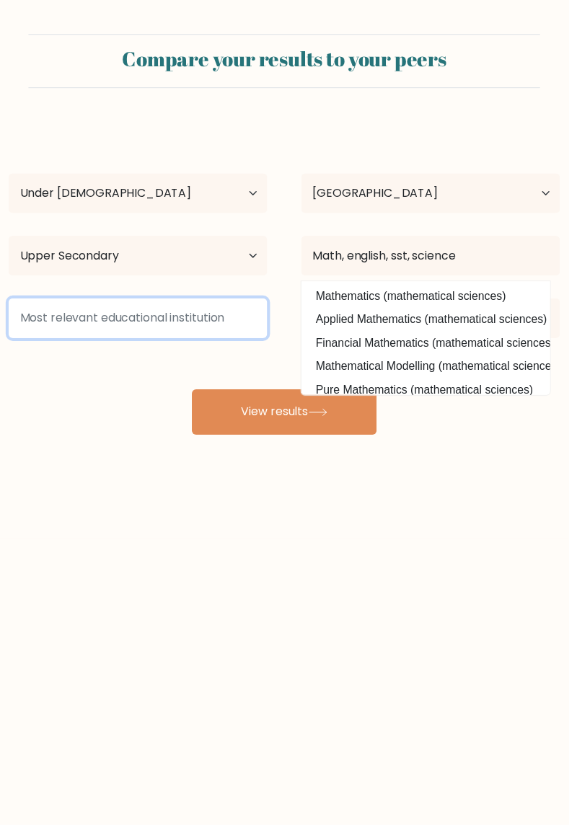
click at [130, 316] on input at bounding box center [140, 323] width 263 height 40
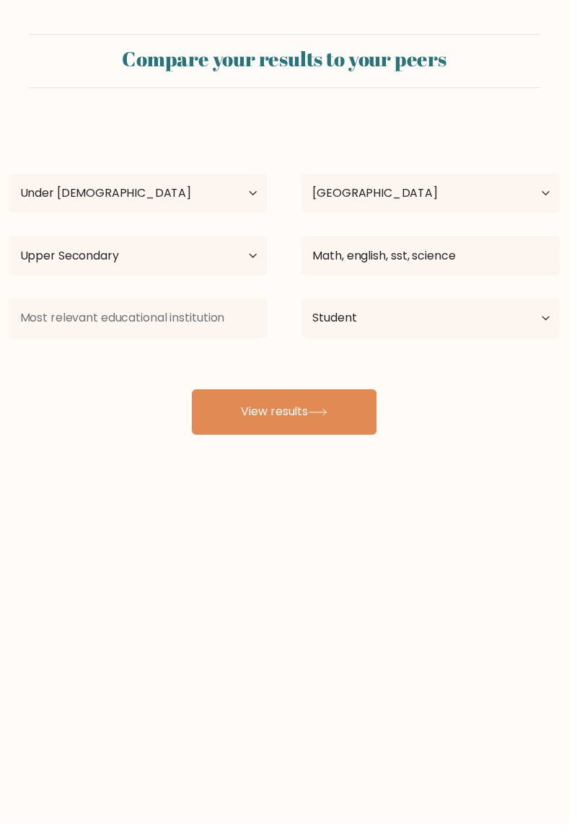
click at [237, 436] on button "View results" at bounding box center [289, 418] width 188 height 46
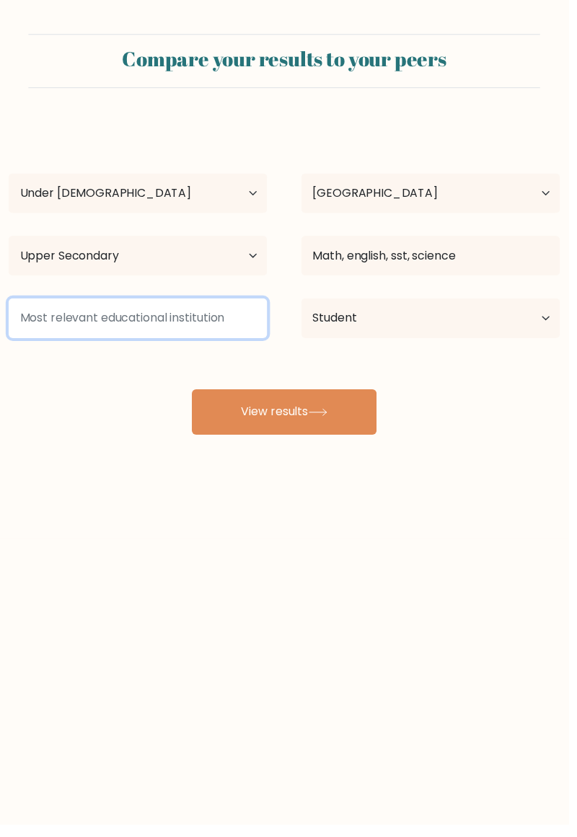
click at [52, 317] on input at bounding box center [140, 323] width 263 height 40
type input "S"
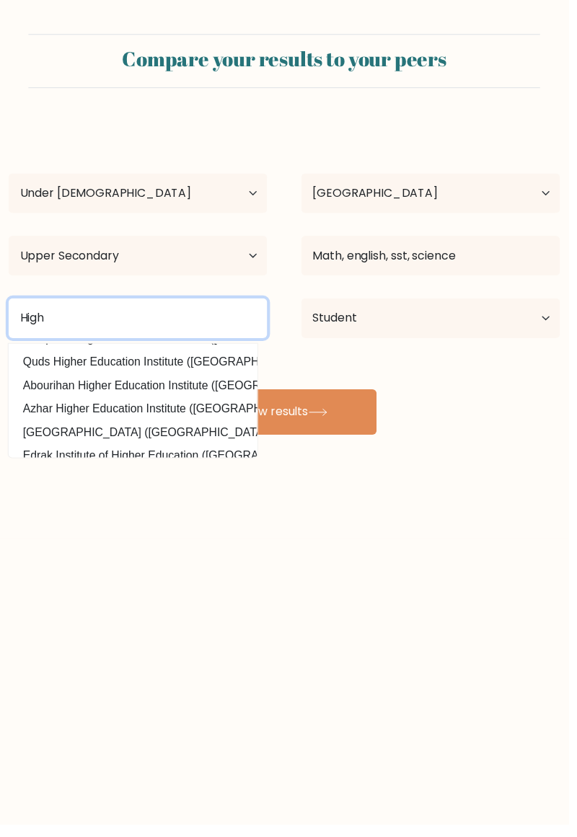
scroll to position [70, 0]
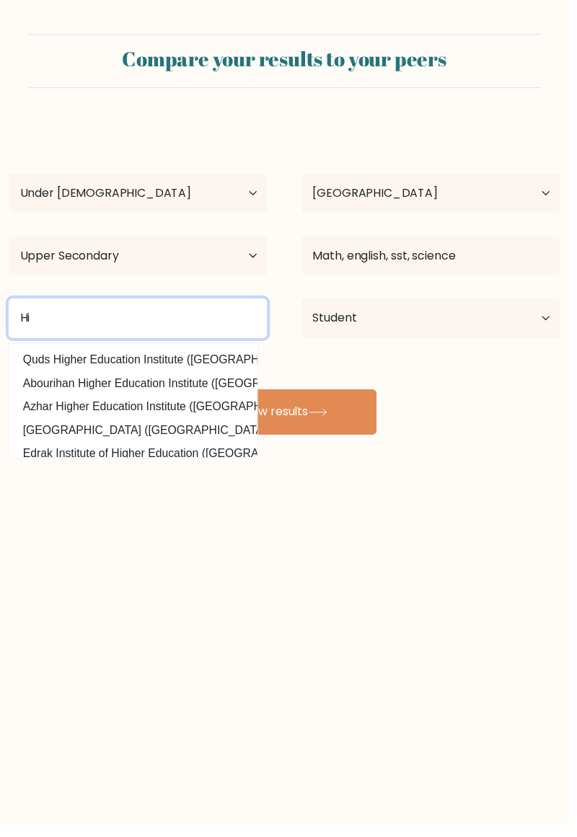
type input "H"
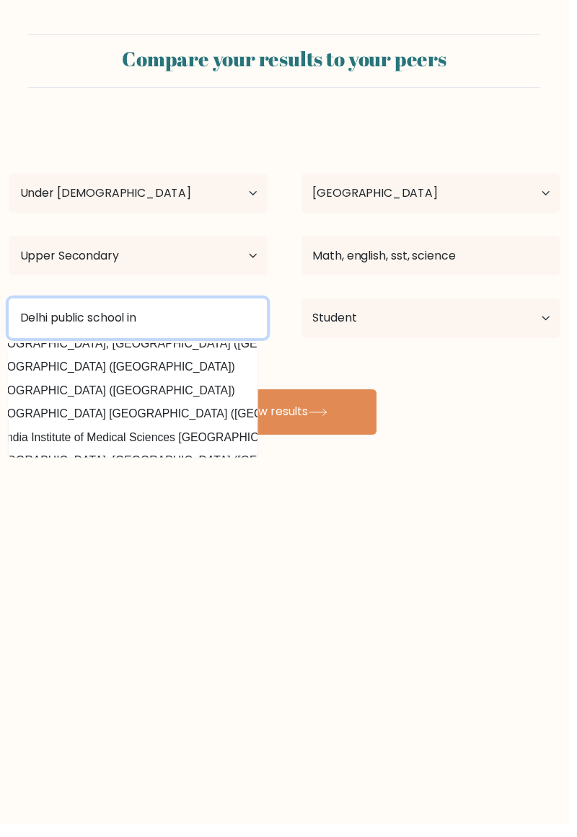
scroll to position [130, 45]
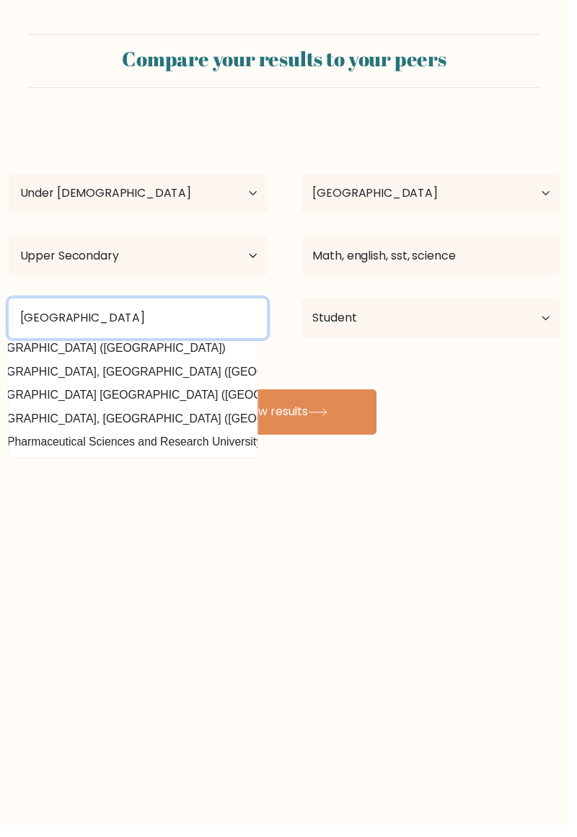
type input "Delhi public school"
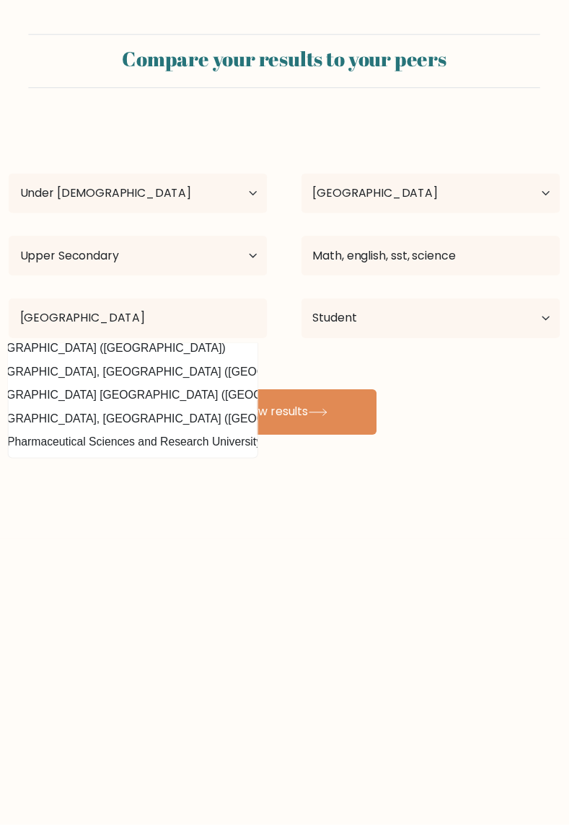
click at [352, 421] on button "View results" at bounding box center [289, 418] width 188 height 46
